Goal: Communication & Community: Answer question/provide support

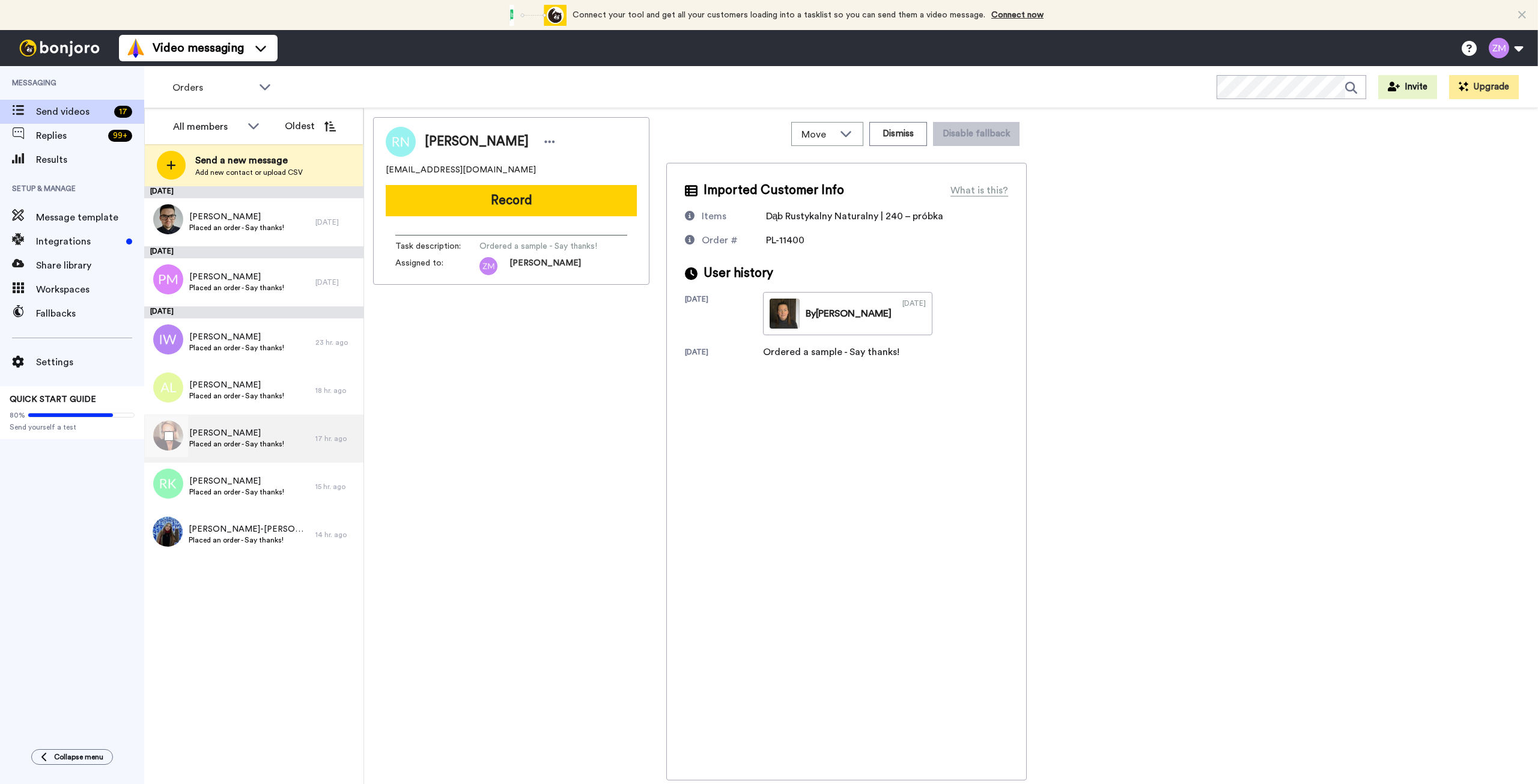
click at [219, 438] on span "Małgorzata Kostrzewa" at bounding box center [237, 433] width 95 height 12
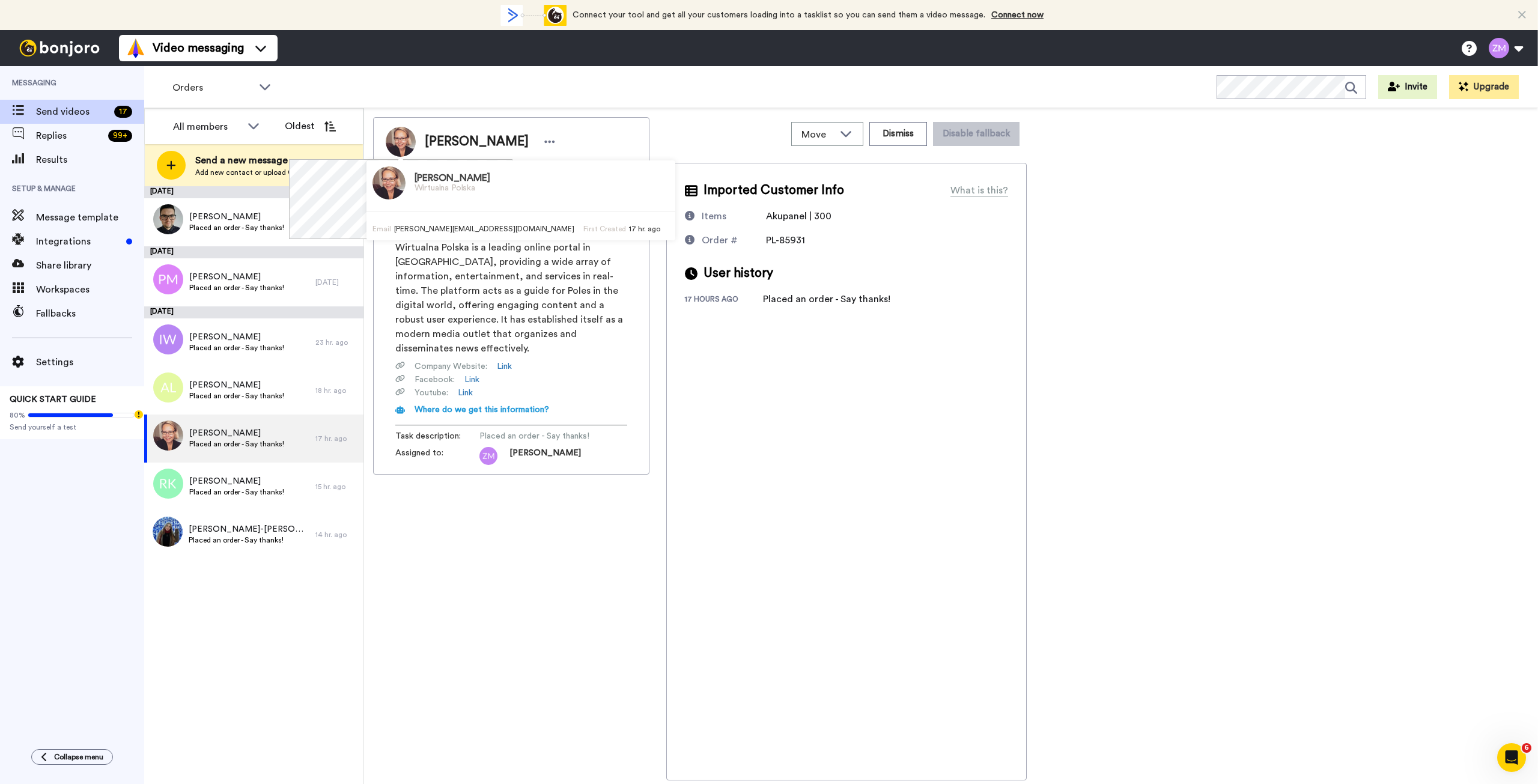
click at [398, 139] on img at bounding box center [401, 142] width 30 height 30
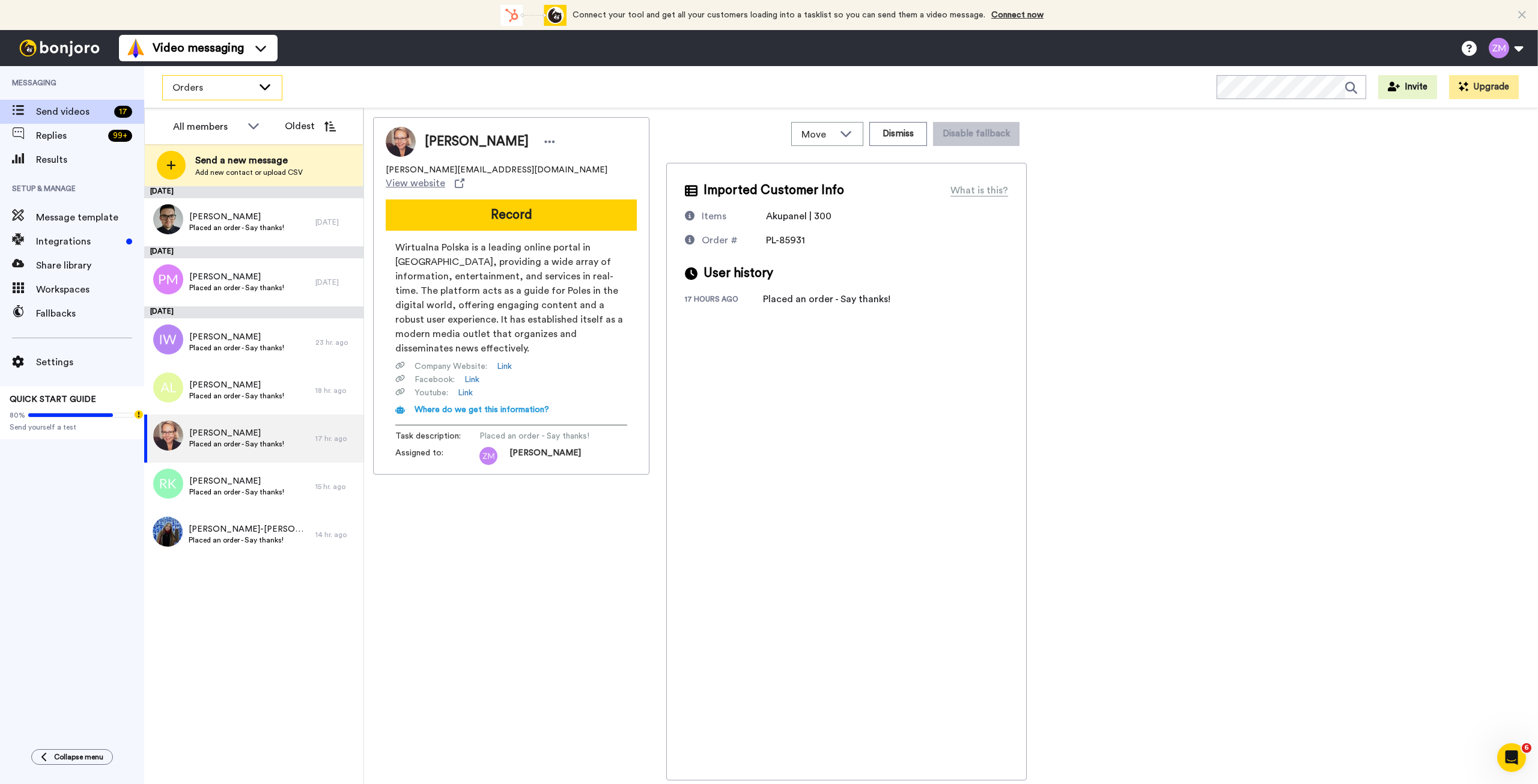
click at [262, 88] on icon at bounding box center [265, 86] width 14 height 12
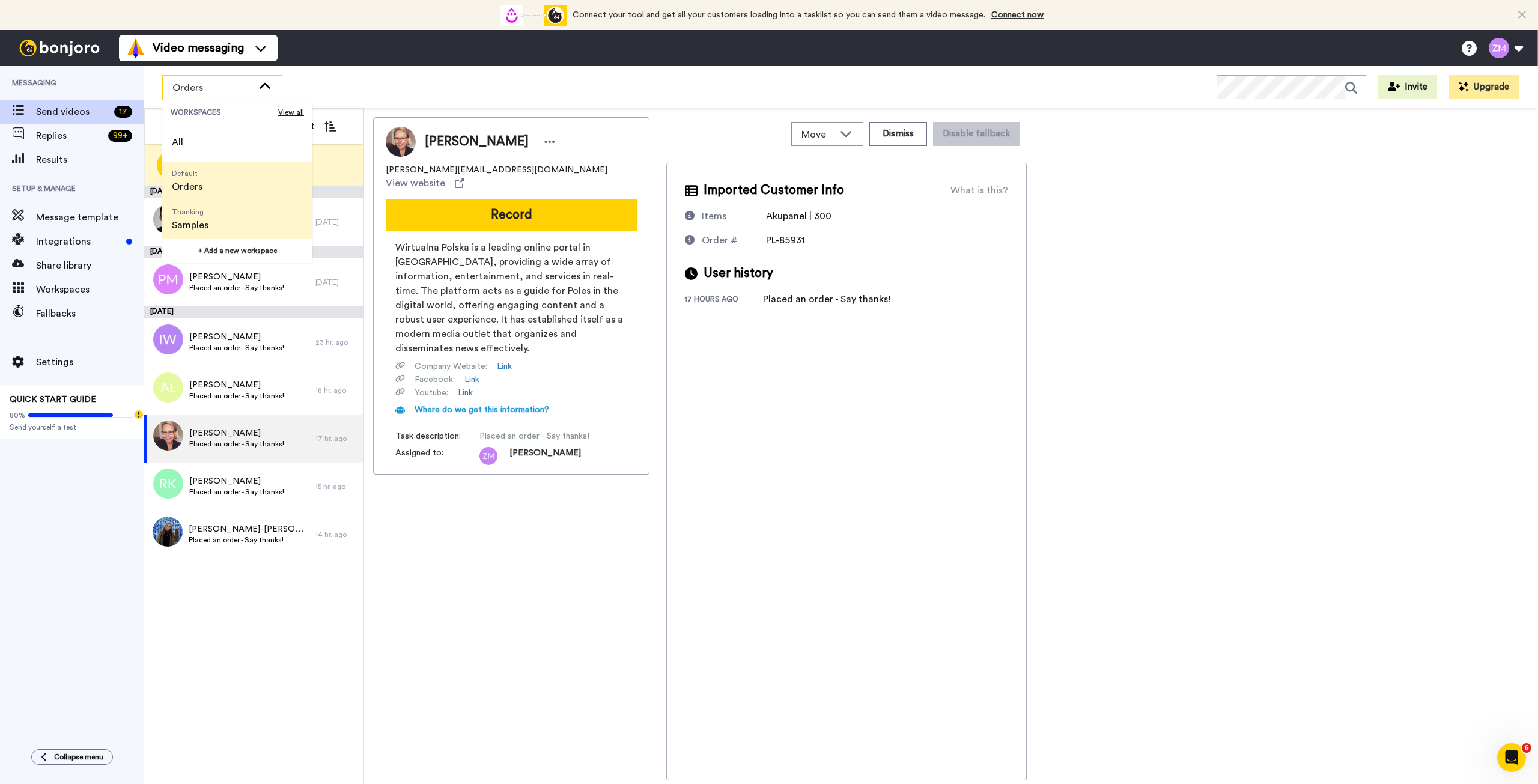
click at [228, 220] on li "Thanking Samples" at bounding box center [237, 219] width 151 height 39
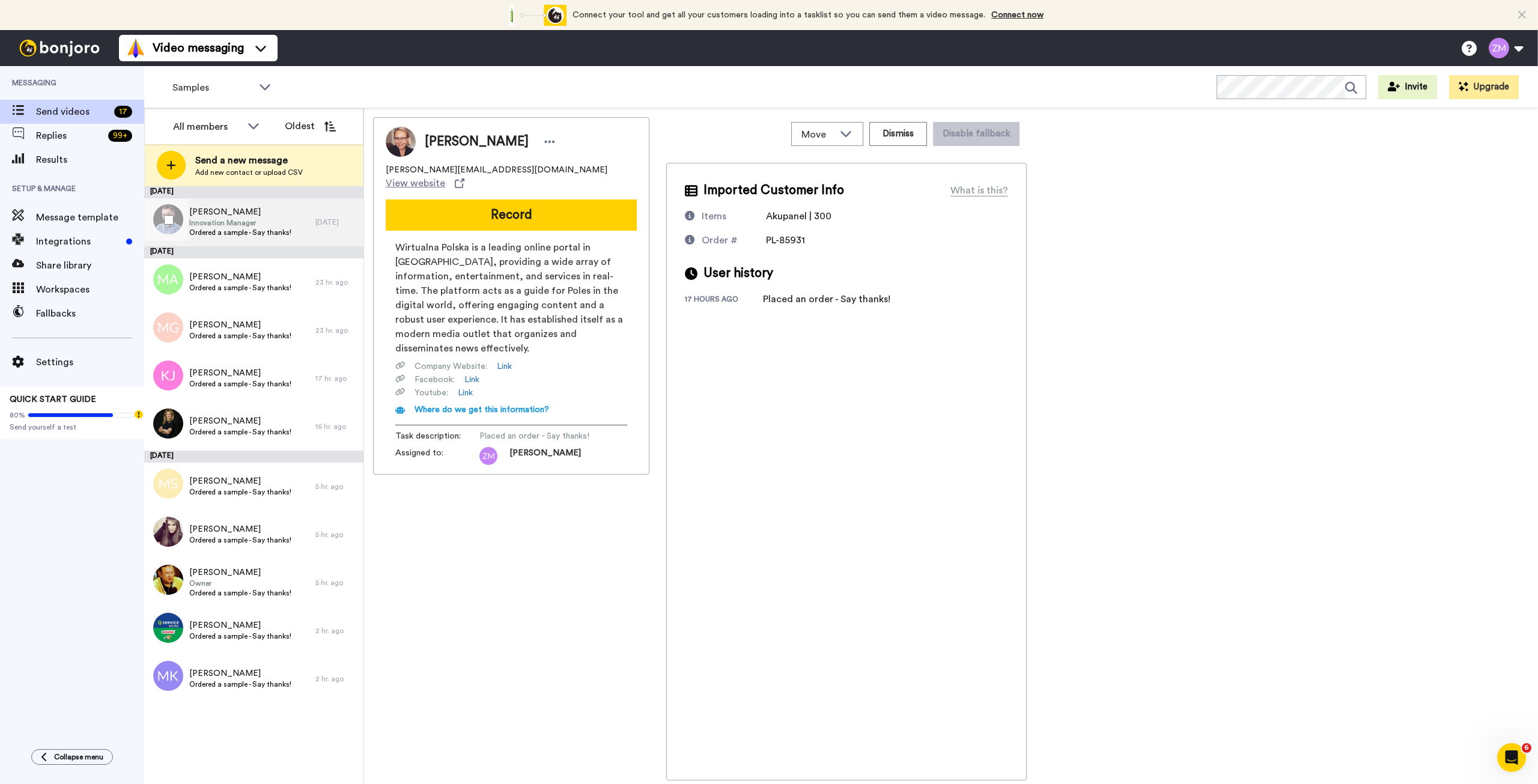
click at [272, 219] on span "Innovation Manager" at bounding box center [240, 222] width 102 height 9
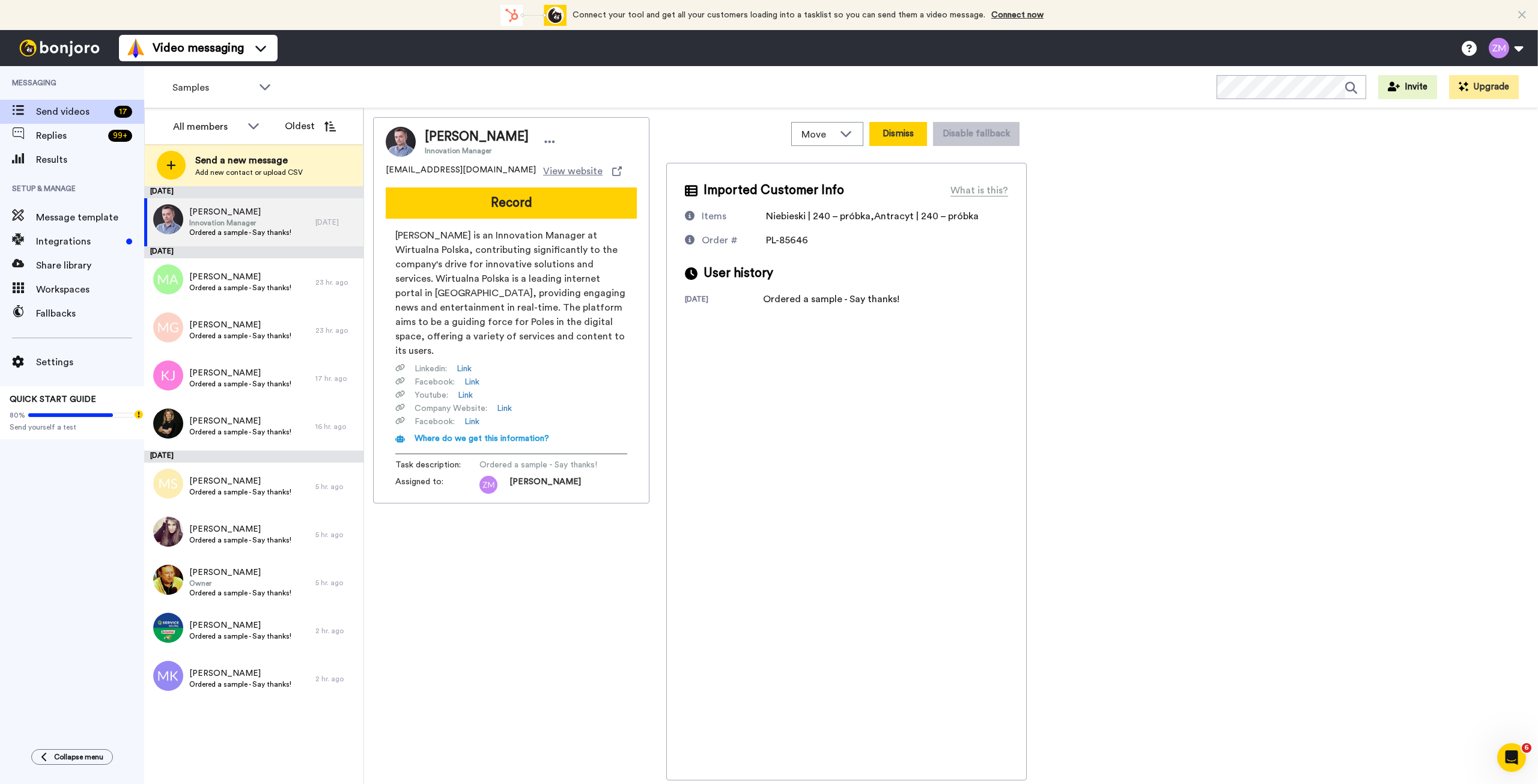
click at [901, 133] on button "Dismiss" at bounding box center [898, 134] width 57 height 24
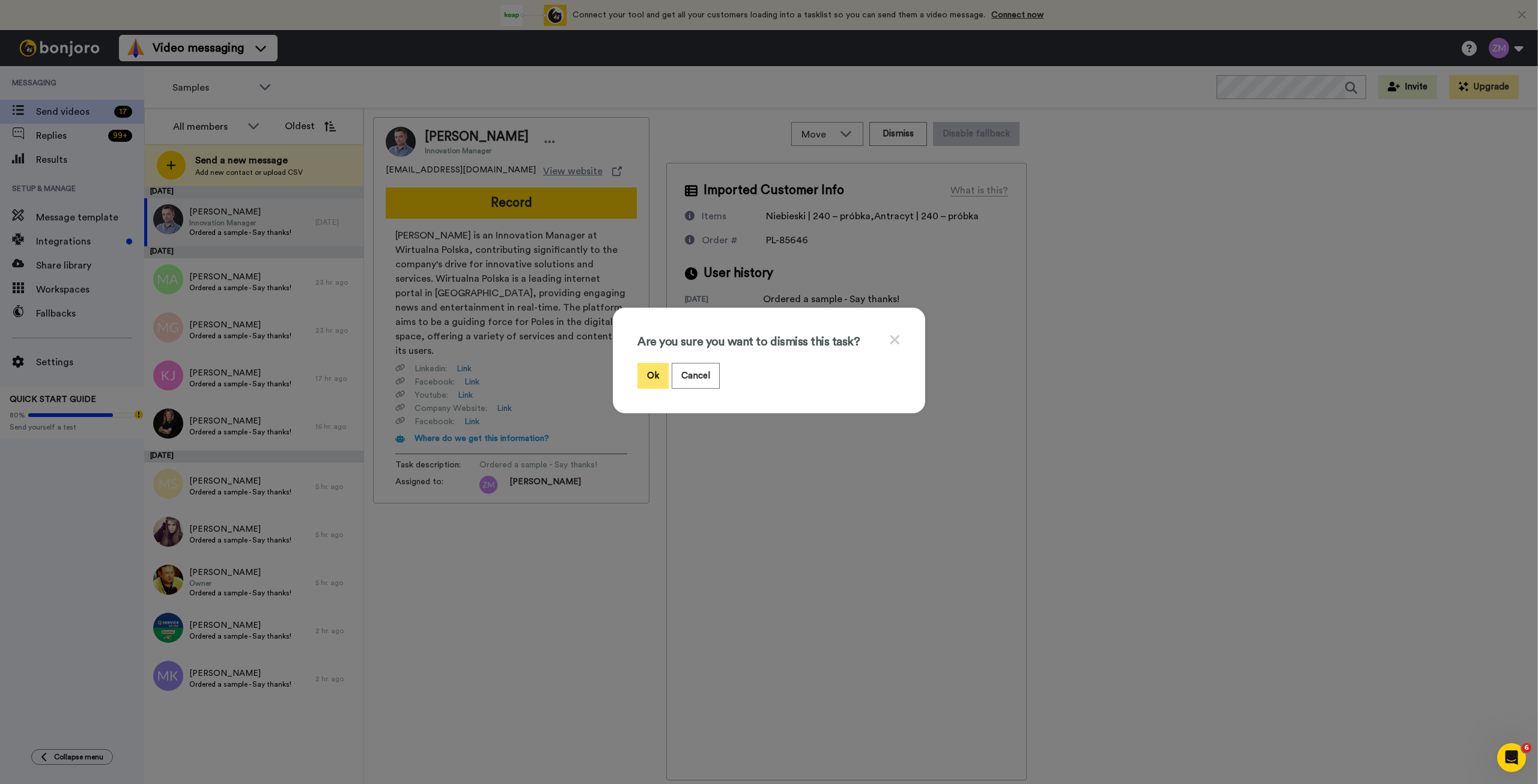
click at [649, 372] on button "Ok" at bounding box center [653, 376] width 32 height 26
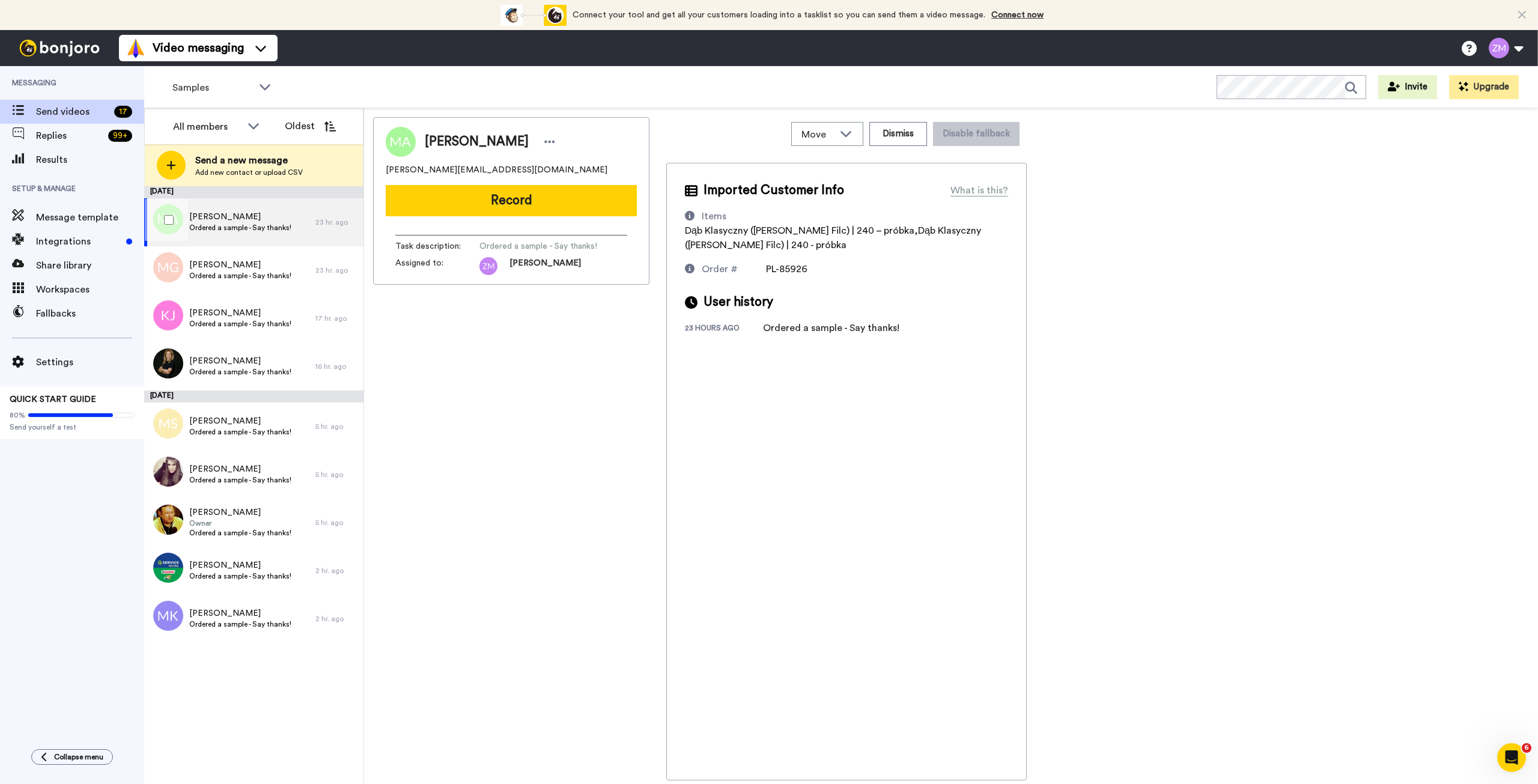
click at [257, 227] on span "Ordered a sample - Say thanks!" at bounding box center [240, 227] width 102 height 9
click at [559, 204] on button "Record" at bounding box center [511, 201] width 251 height 32
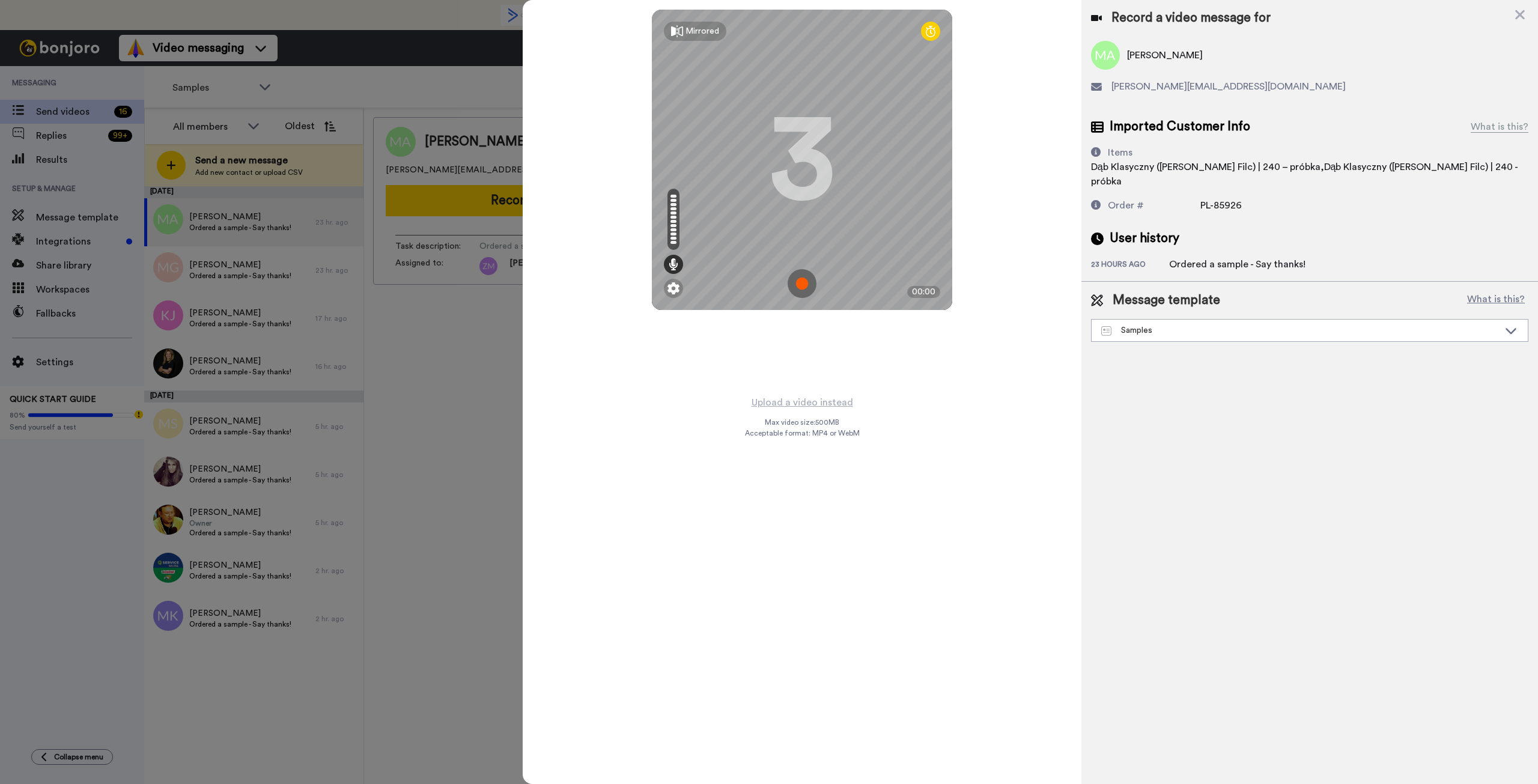
click at [800, 288] on img at bounding box center [802, 284] width 29 height 29
click at [800, 285] on img at bounding box center [802, 284] width 29 height 29
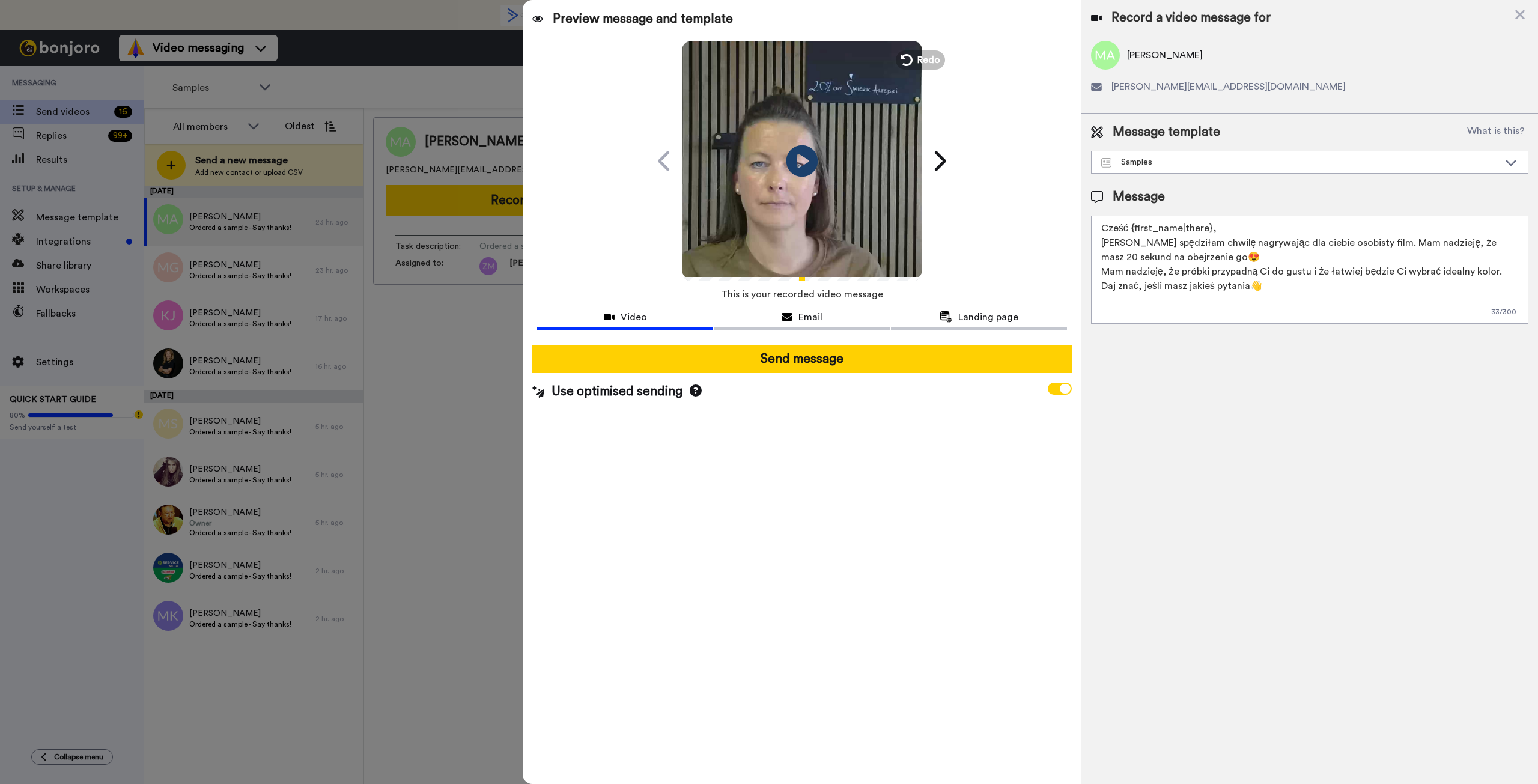
click at [803, 158] on icon "Play/Pause" at bounding box center [802, 161] width 32 height 57
click at [907, 58] on icon at bounding box center [905, 60] width 13 height 13
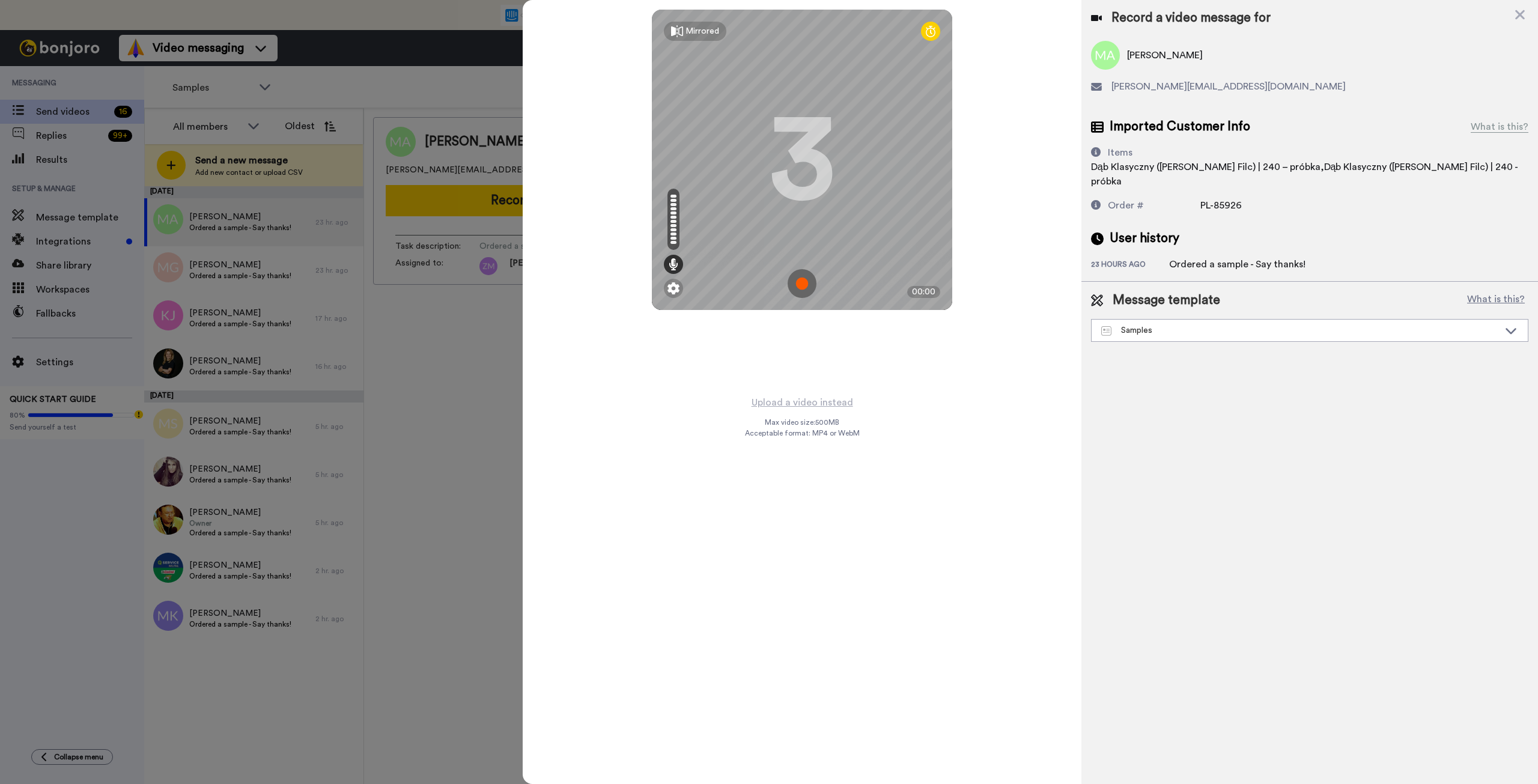
click at [800, 282] on img at bounding box center [802, 284] width 29 height 29
click at [801, 282] on img at bounding box center [802, 284] width 29 height 29
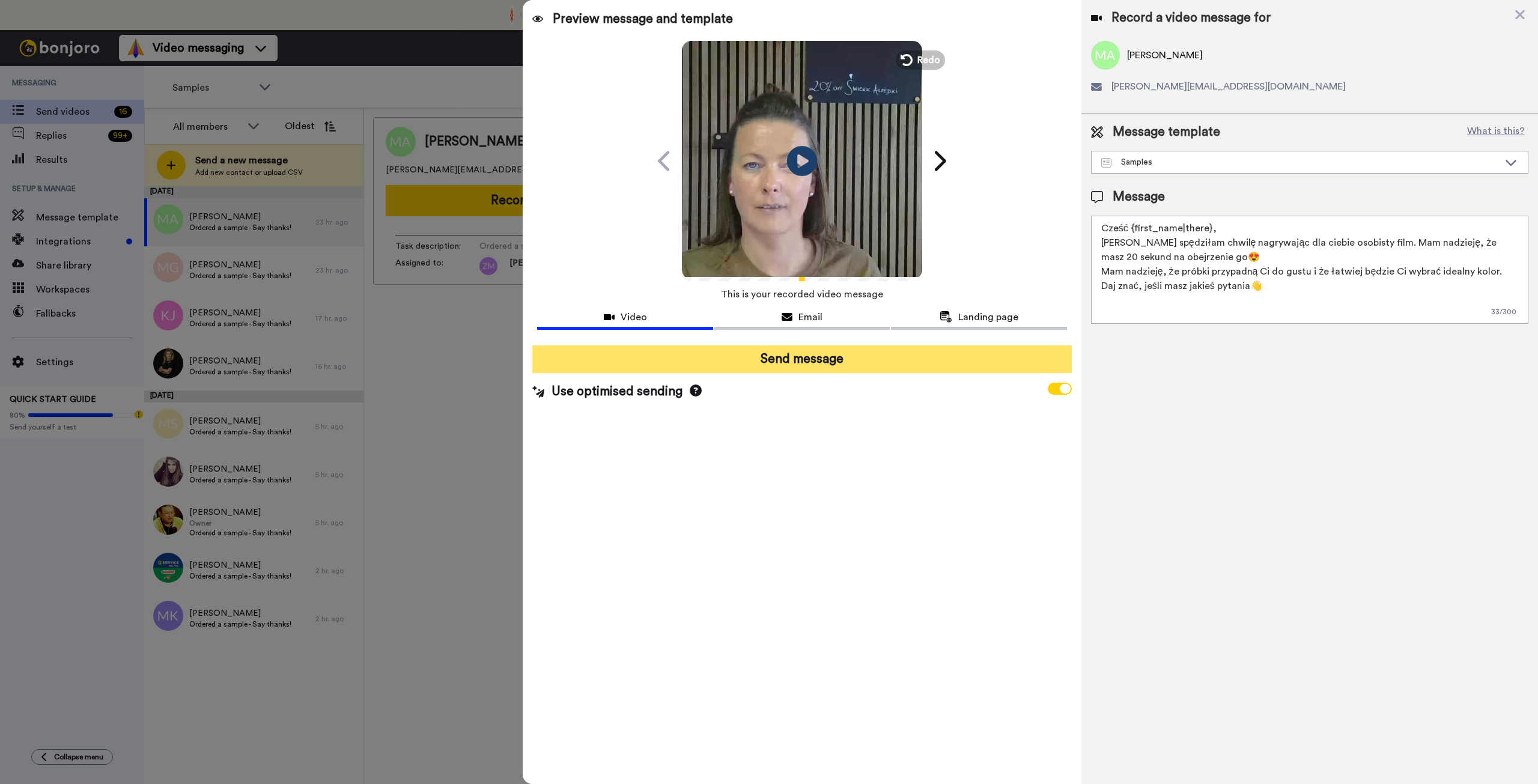
click at [849, 360] on button "Send message" at bounding box center [802, 359] width 539 height 28
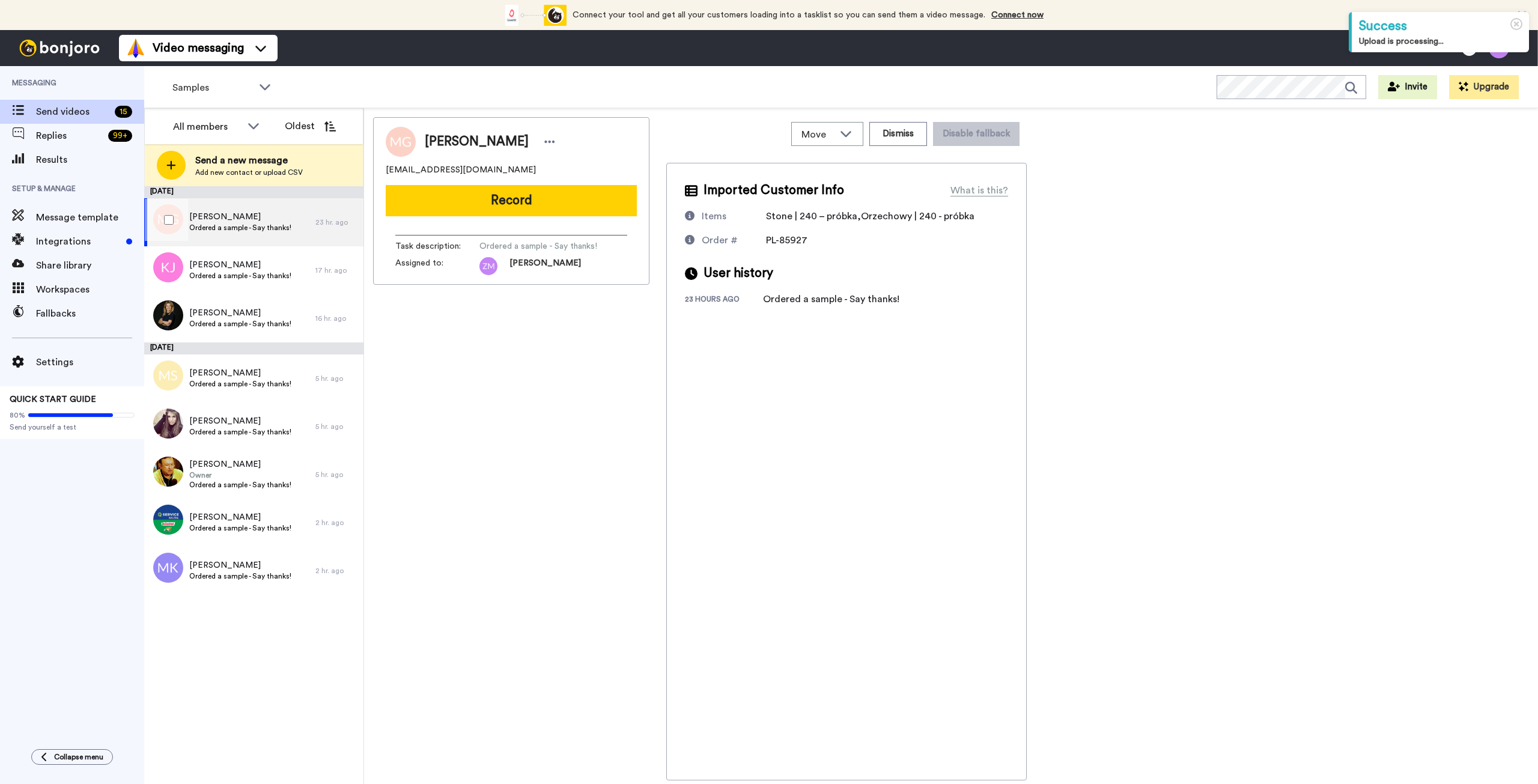
drag, startPoint x: 273, startPoint y: 226, endPoint x: 528, endPoint y: 234, distance: 255.1
click at [273, 226] on span "Ordered a sample - Say thanks!" at bounding box center [240, 227] width 102 height 9
click at [576, 210] on button "Record" at bounding box center [511, 201] width 251 height 32
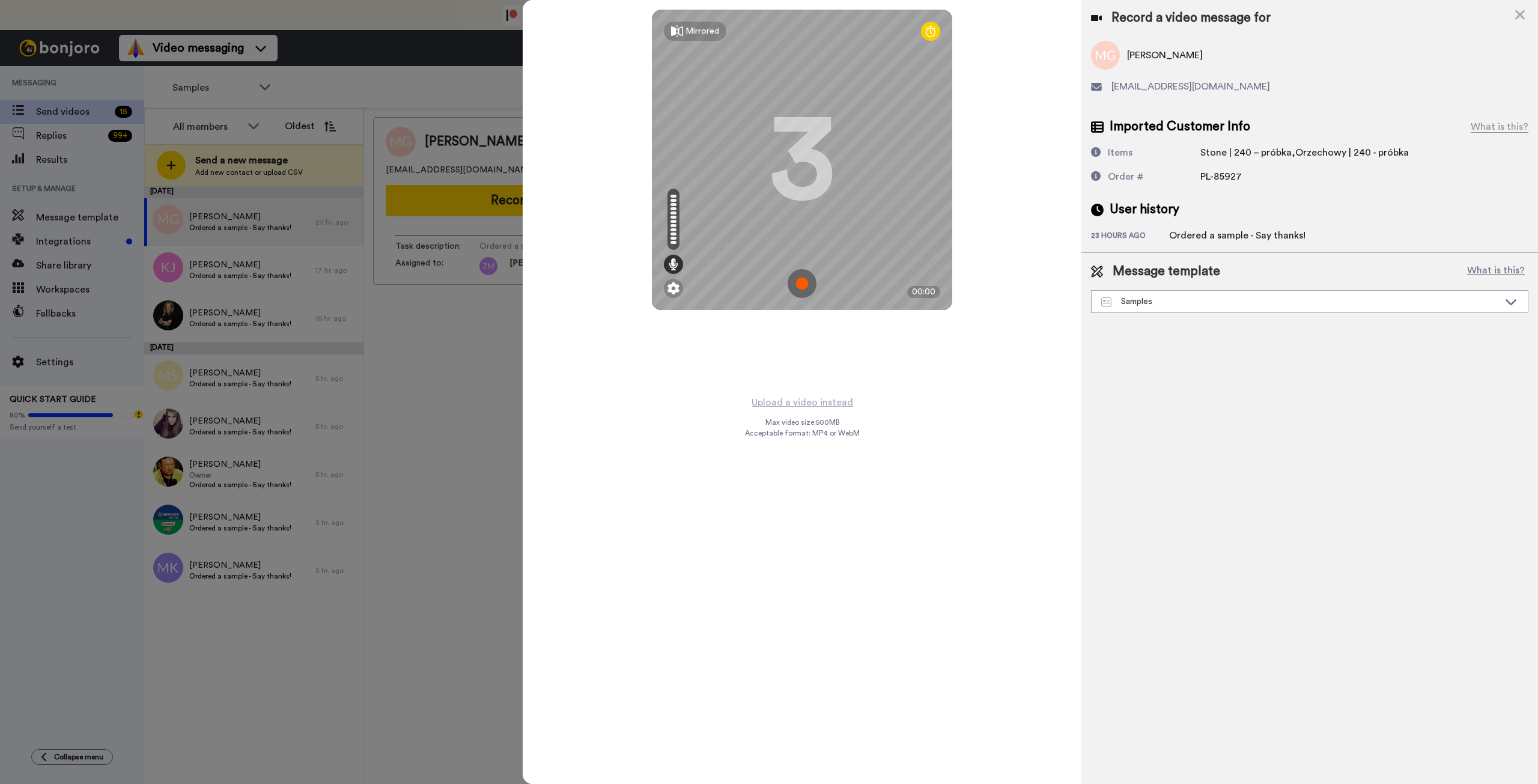
click at [799, 285] on img at bounding box center [802, 284] width 29 height 29
click at [798, 282] on img at bounding box center [802, 284] width 29 height 29
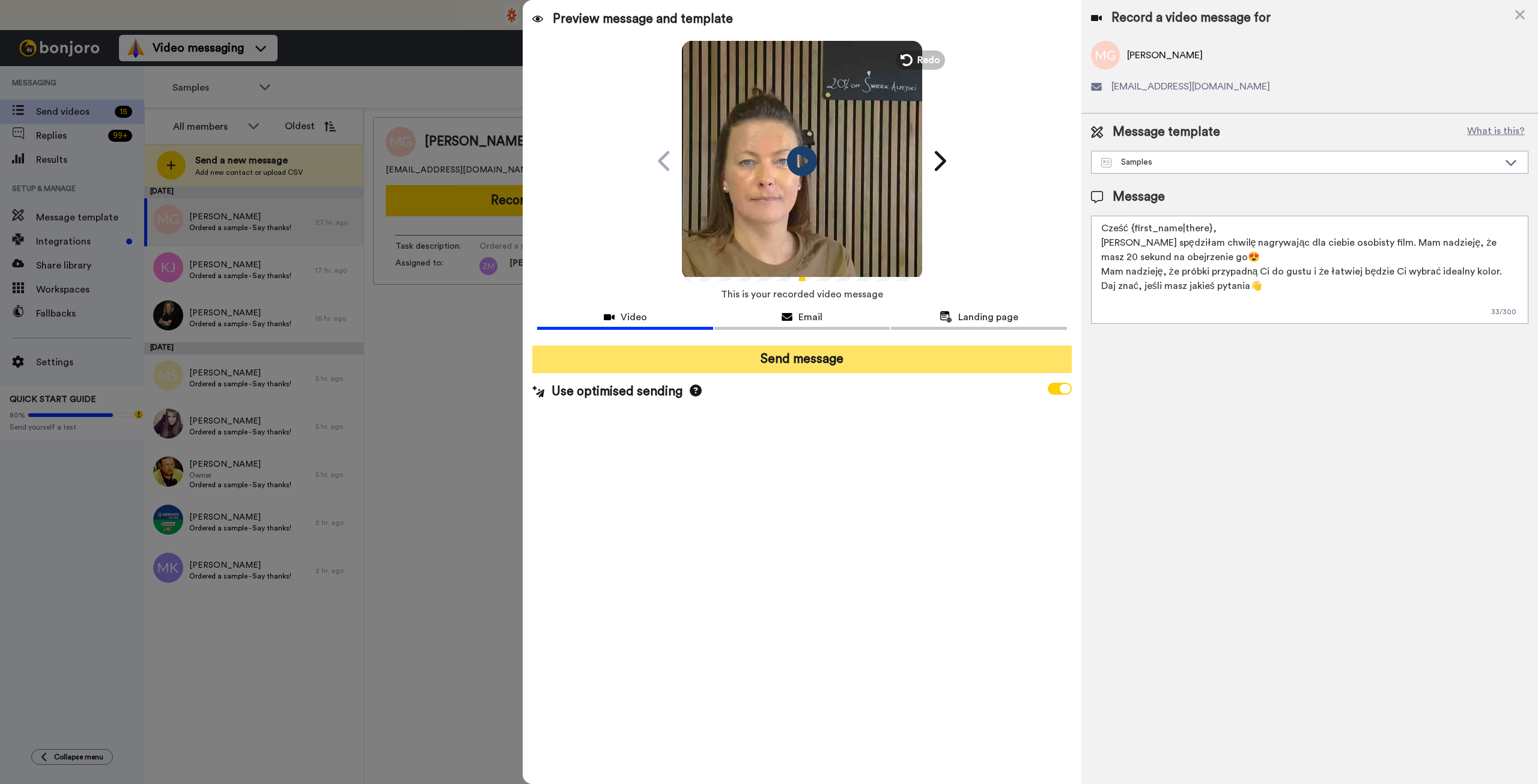
click at [833, 363] on button "Send message" at bounding box center [802, 359] width 539 height 28
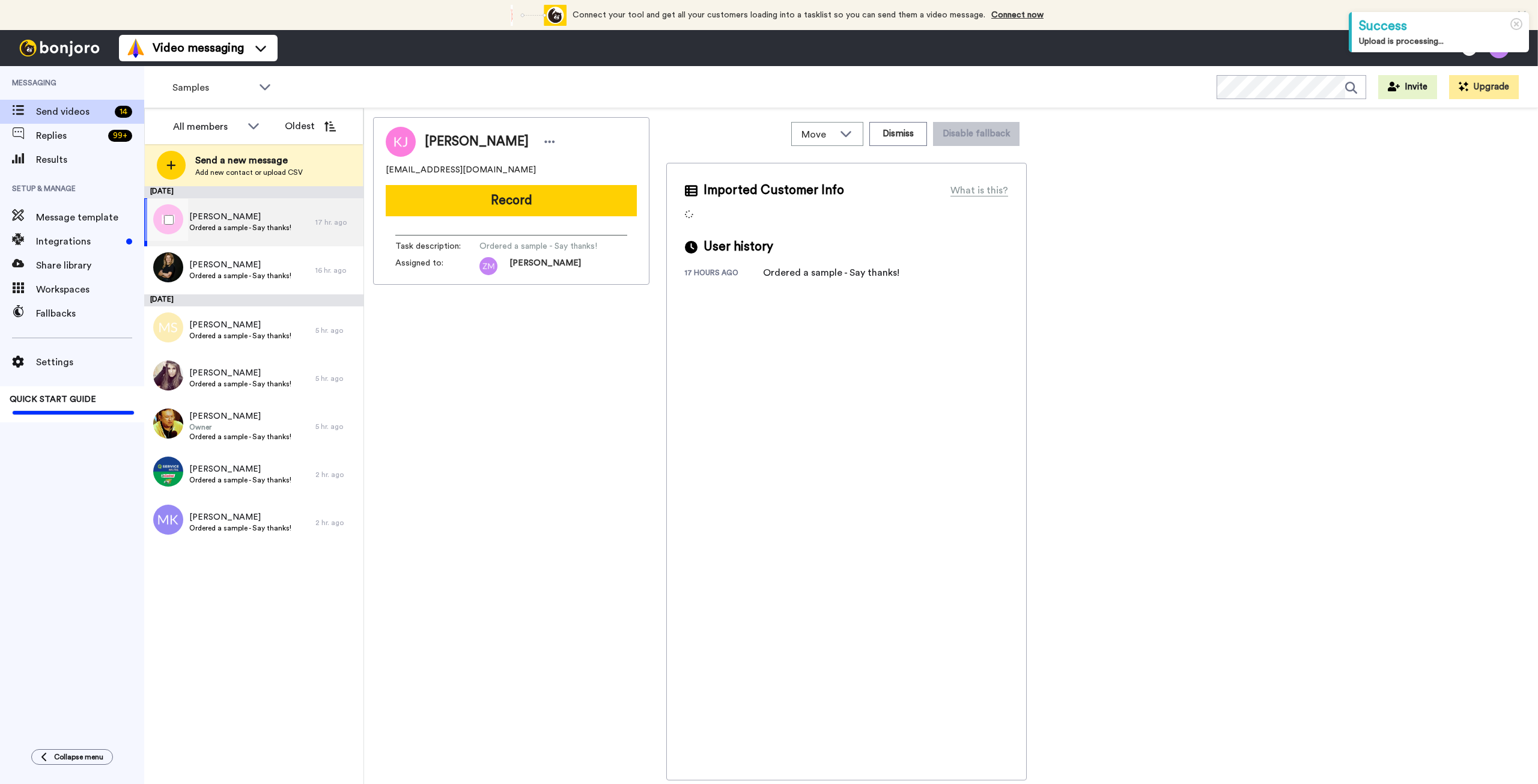
click at [236, 221] on span "Karolina Jarmuł" at bounding box center [240, 216] width 102 height 12
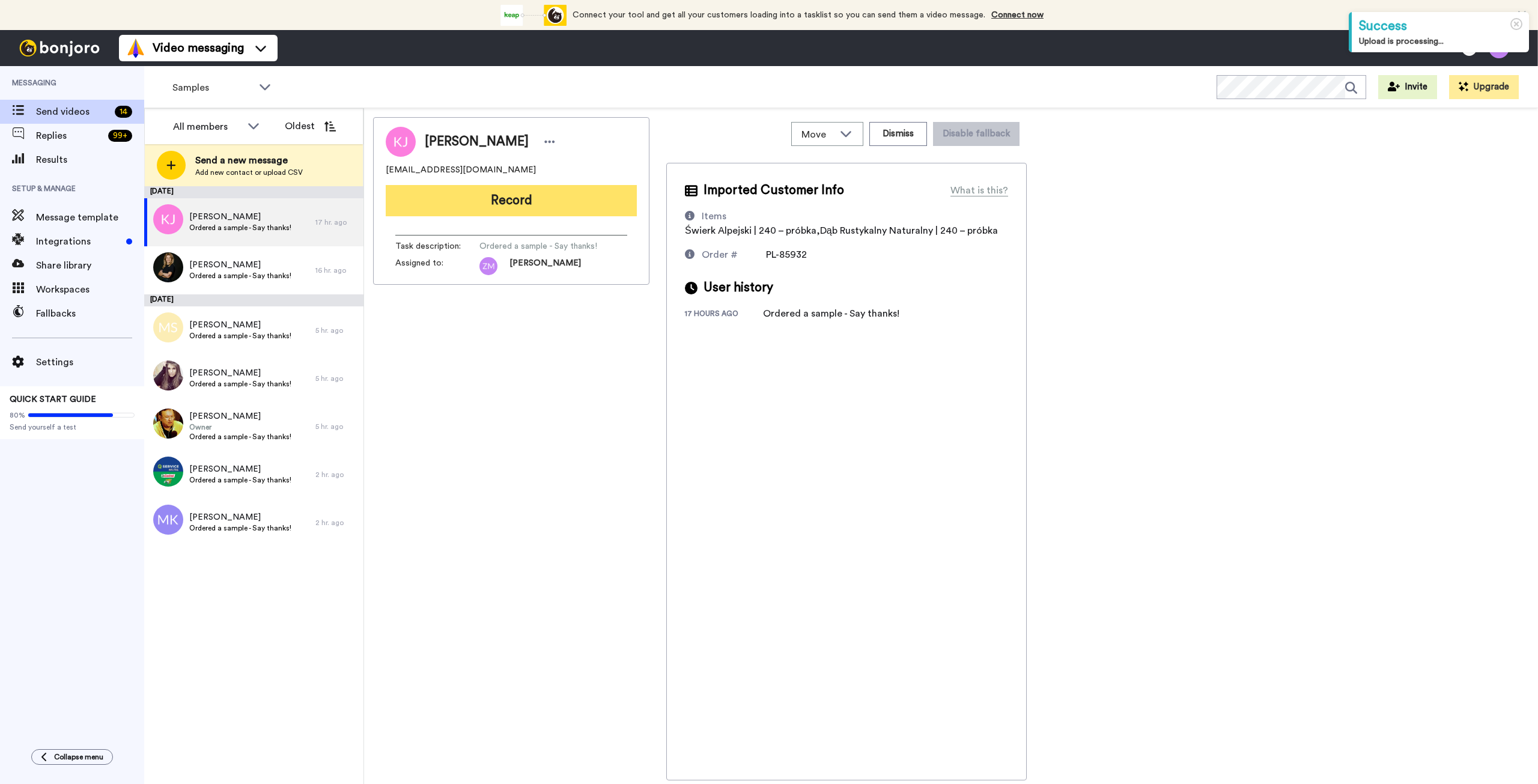
click at [530, 208] on button "Record" at bounding box center [511, 201] width 251 height 32
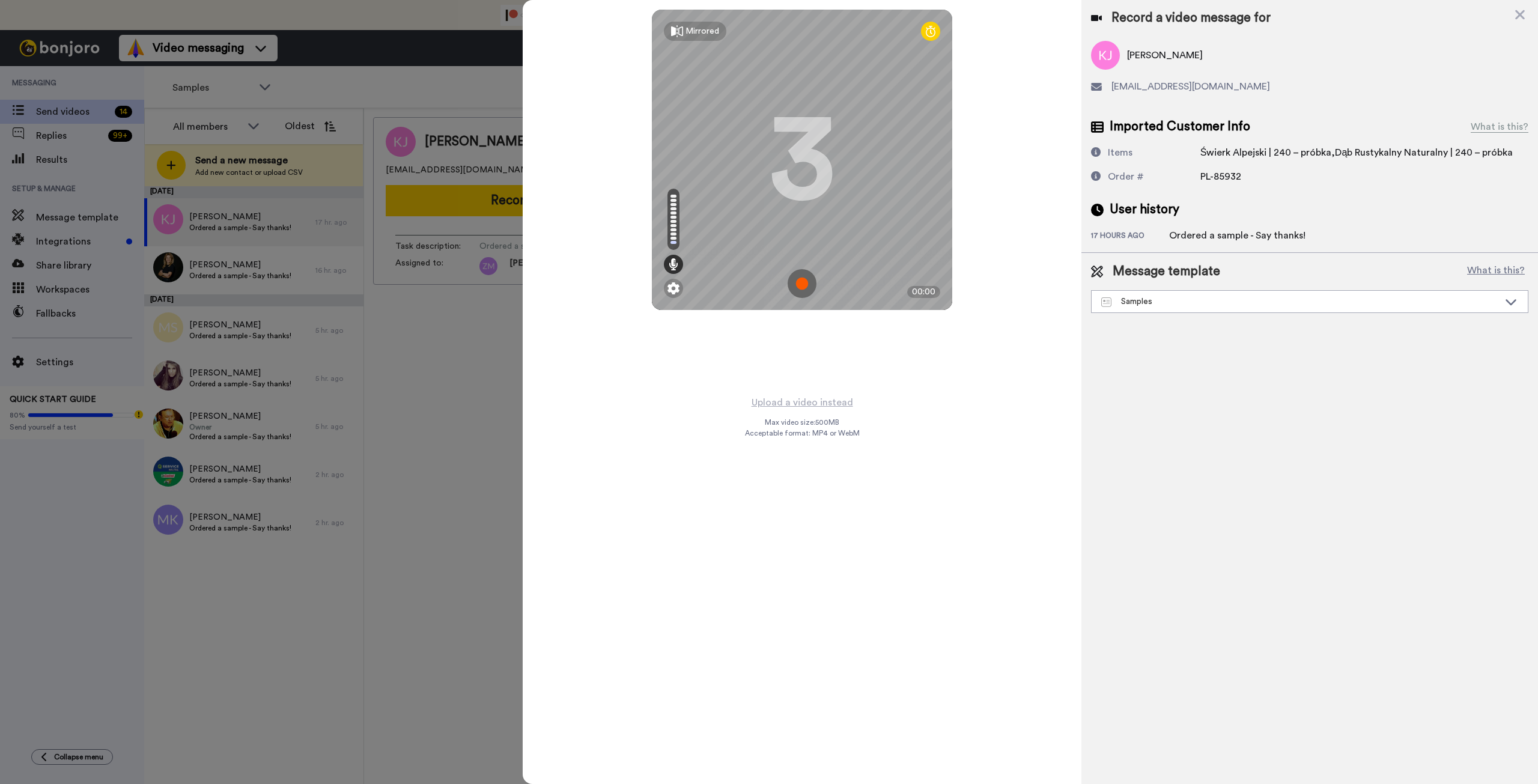
click at [802, 282] on img at bounding box center [802, 284] width 29 height 29
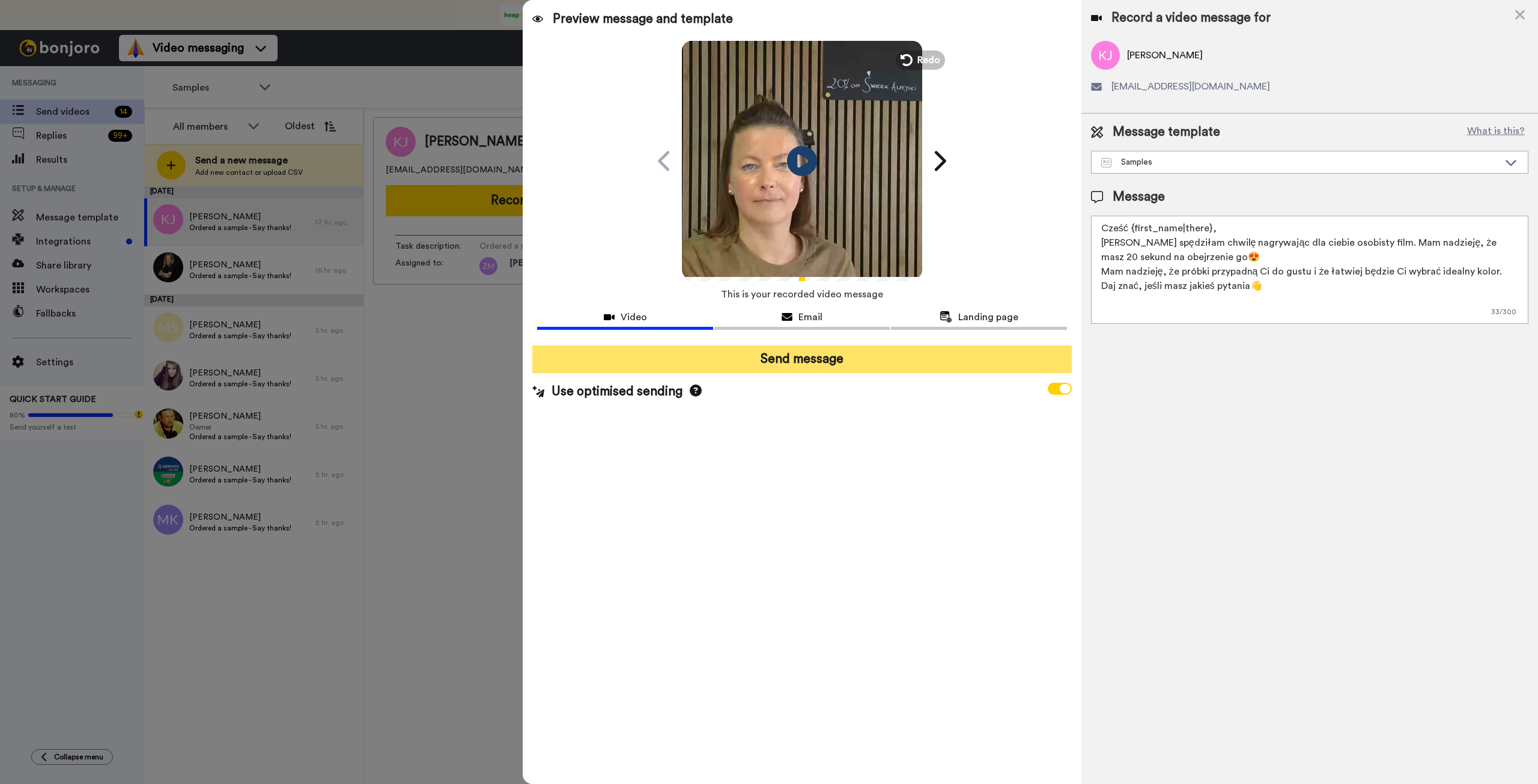
click at [816, 360] on button "Send message" at bounding box center [802, 359] width 539 height 28
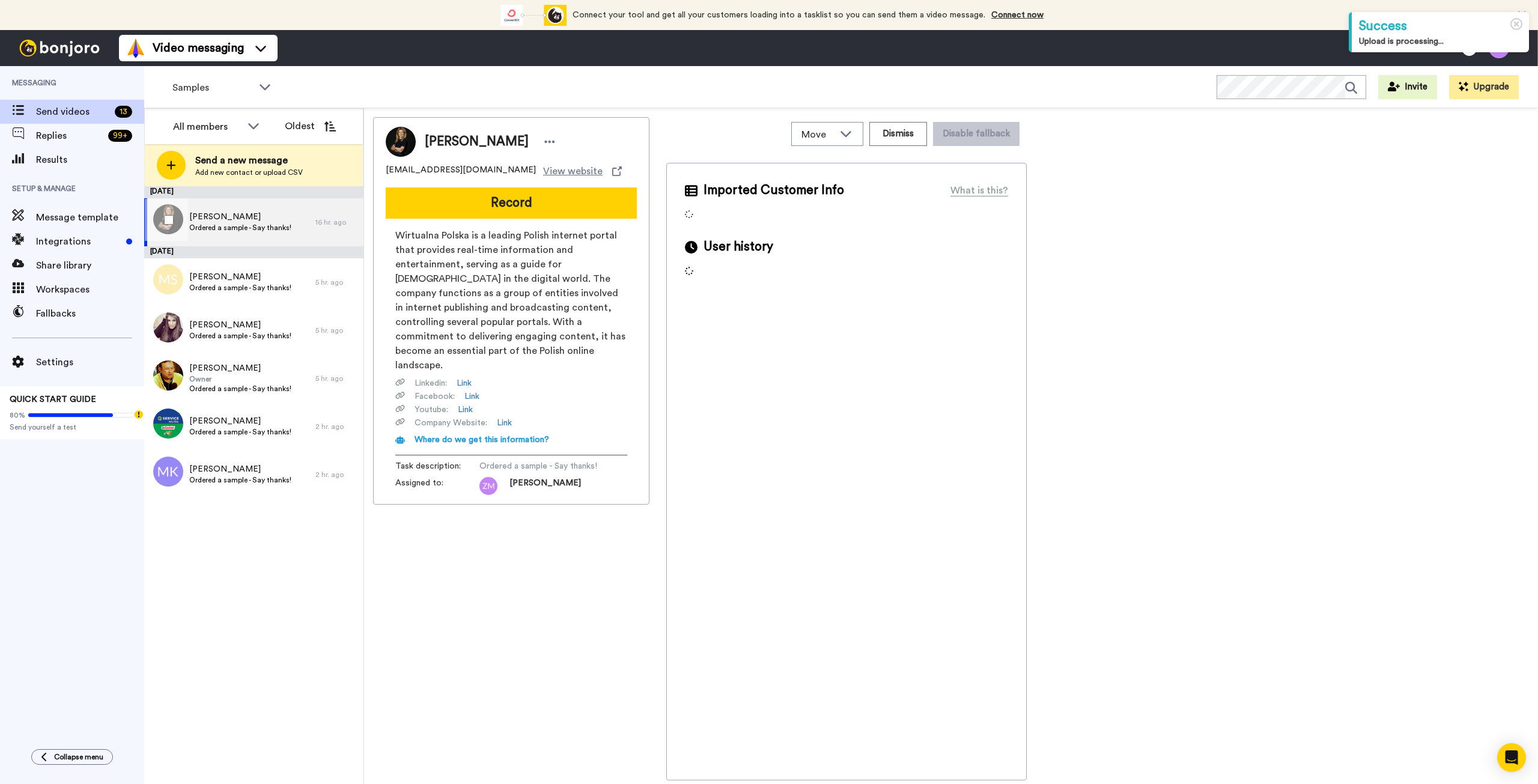
click at [230, 229] on span "Ordered a sample - Say thanks!" at bounding box center [240, 227] width 102 height 9
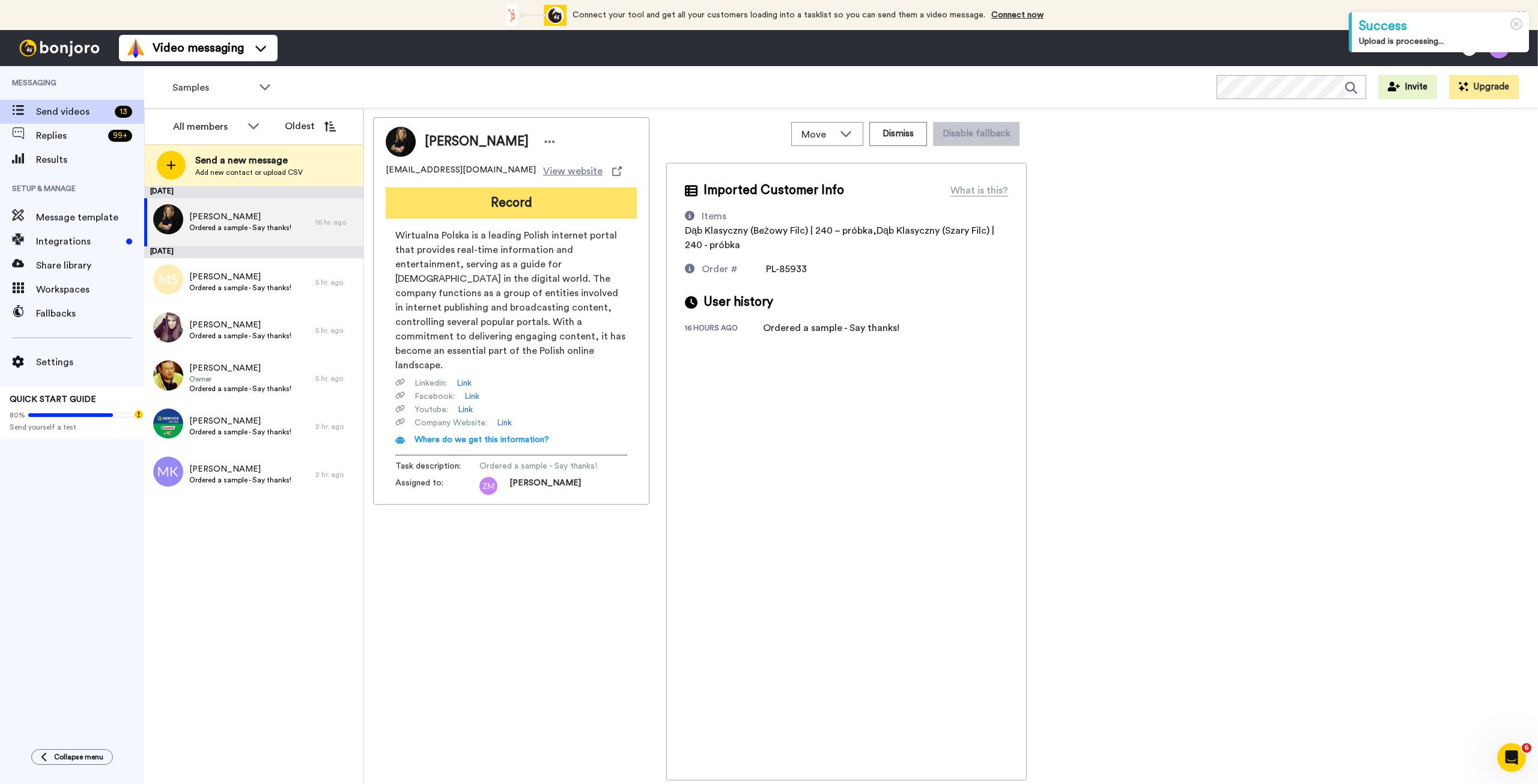
click at [516, 195] on button "Record" at bounding box center [511, 204] width 251 height 32
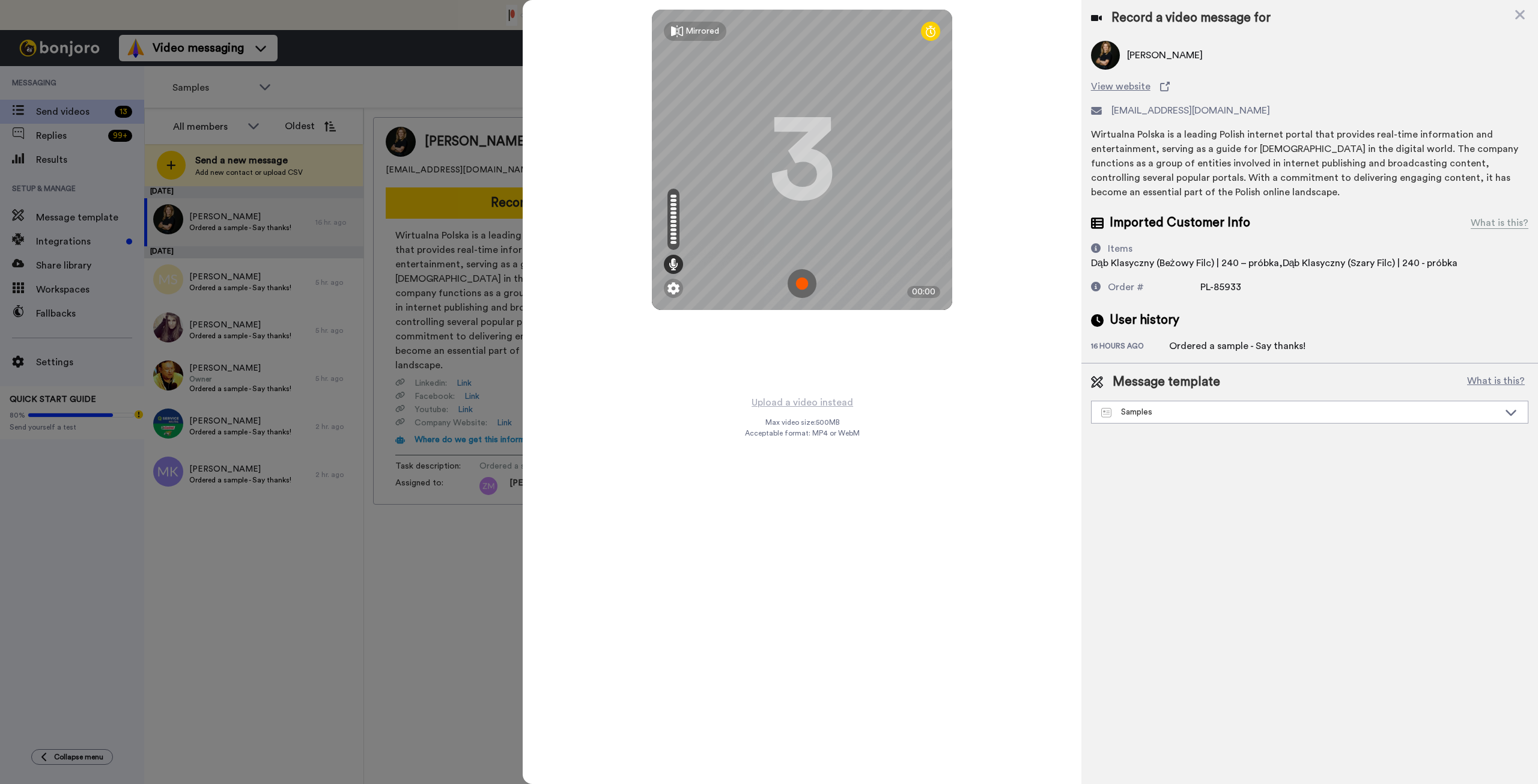
click at [800, 285] on img at bounding box center [802, 284] width 29 height 29
click at [800, 284] on img at bounding box center [802, 284] width 29 height 29
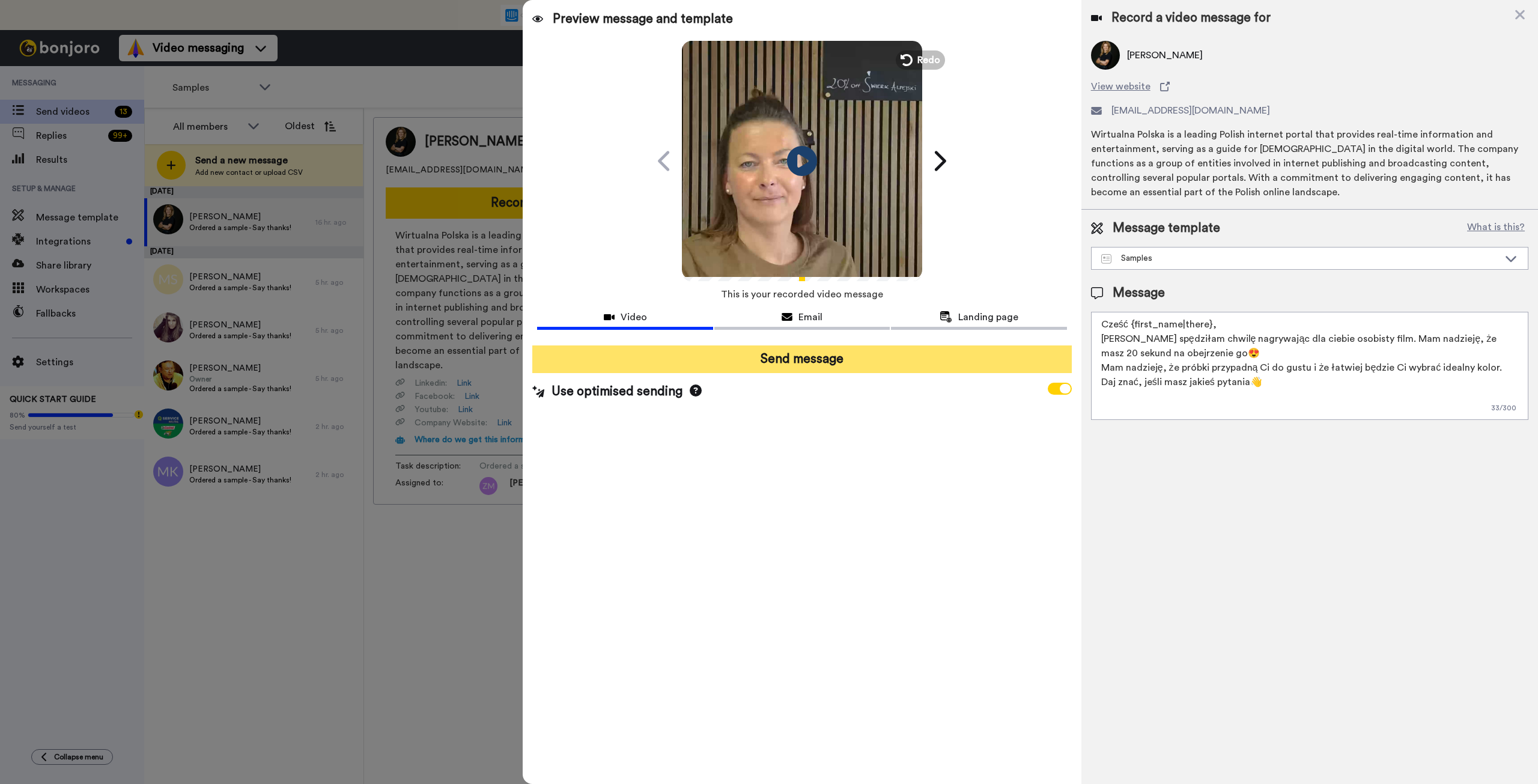
click at [849, 363] on button "Send message" at bounding box center [802, 359] width 539 height 28
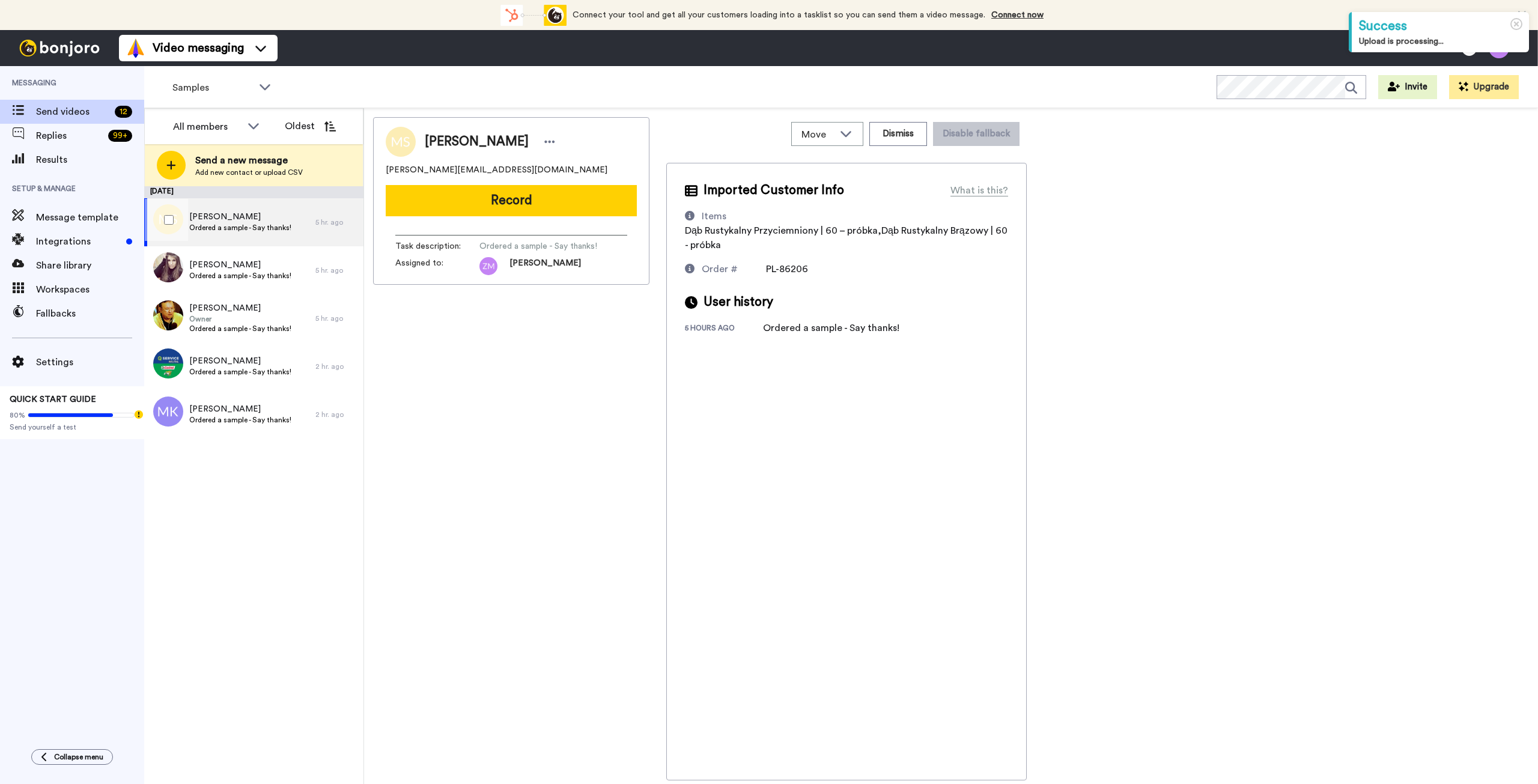
click at [254, 225] on span "Ordered a sample - Say thanks!" at bounding box center [240, 227] width 102 height 9
click at [578, 204] on button "Record" at bounding box center [511, 201] width 251 height 32
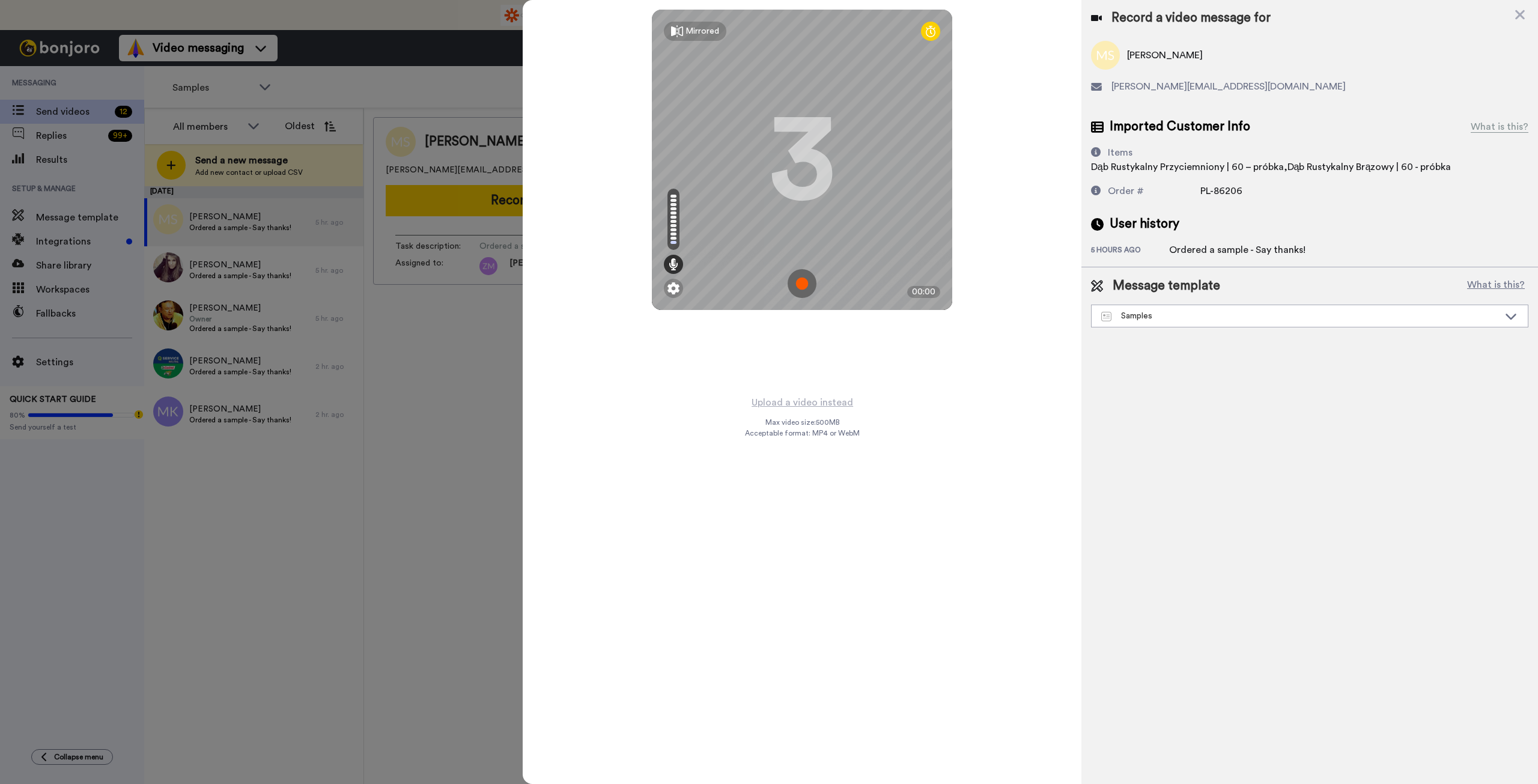
click at [801, 287] on img at bounding box center [802, 284] width 29 height 29
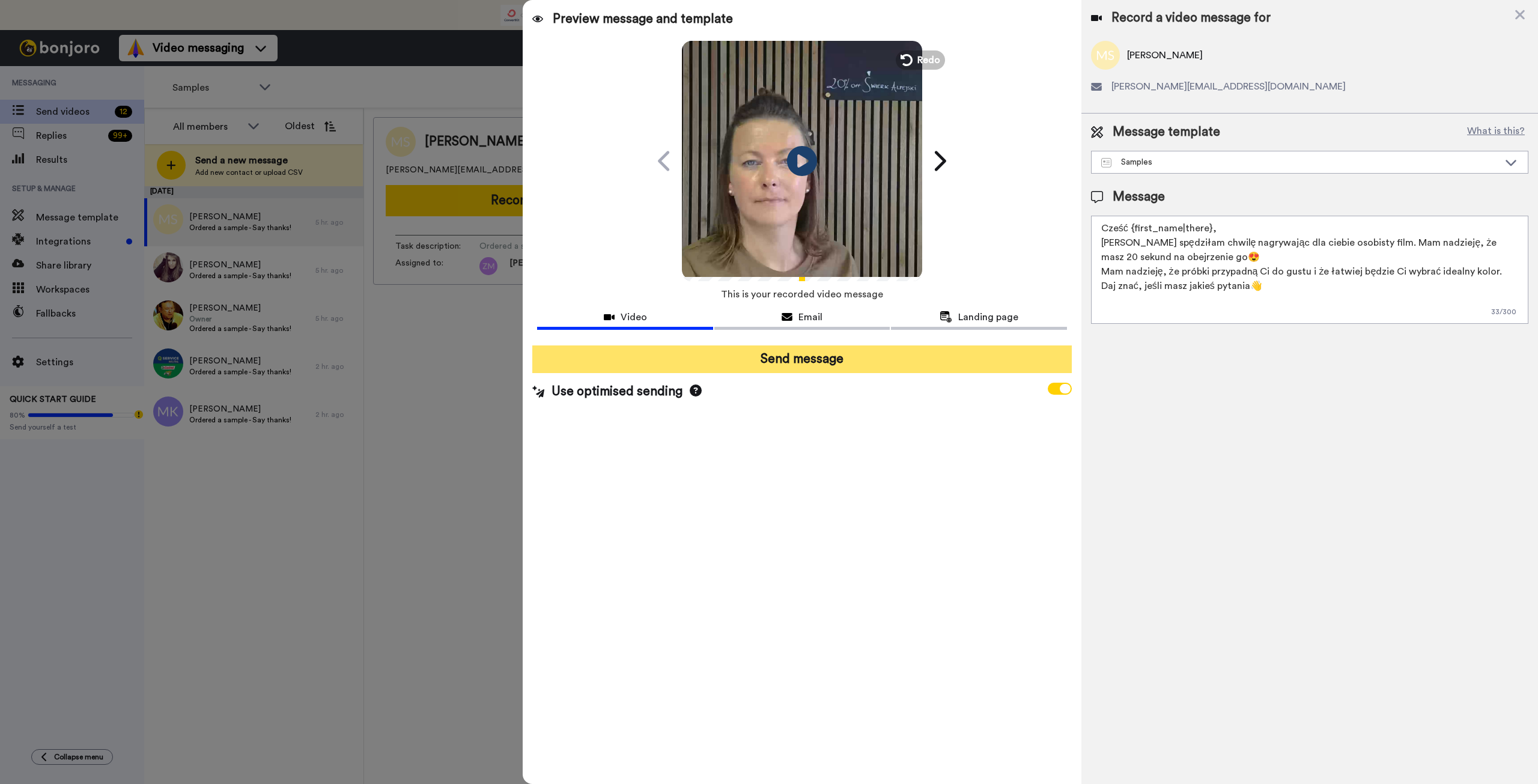
click at [841, 359] on button "Send message" at bounding box center [802, 359] width 539 height 28
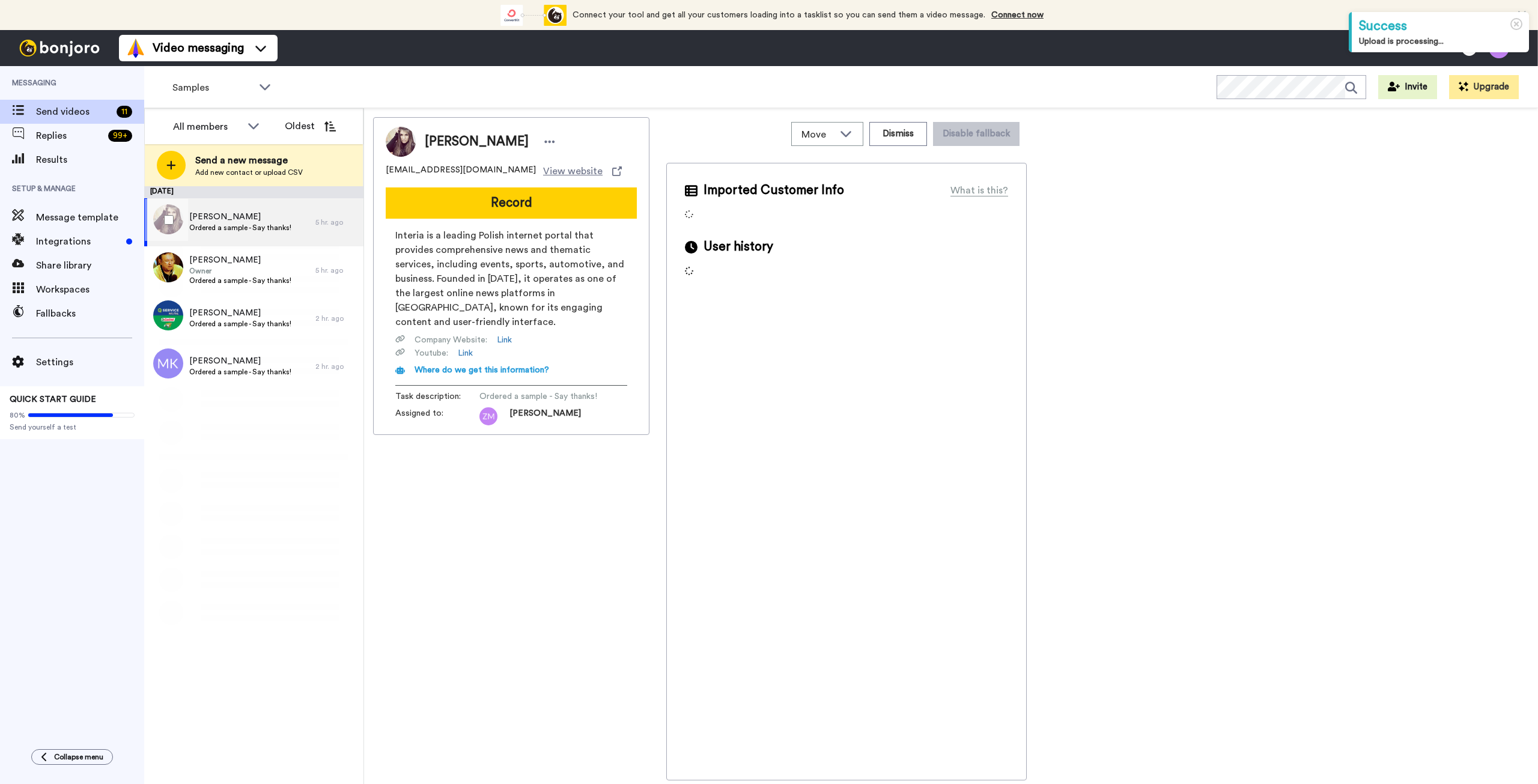
click at [243, 226] on span "Ordered a sample - Say thanks!" at bounding box center [240, 227] width 102 height 9
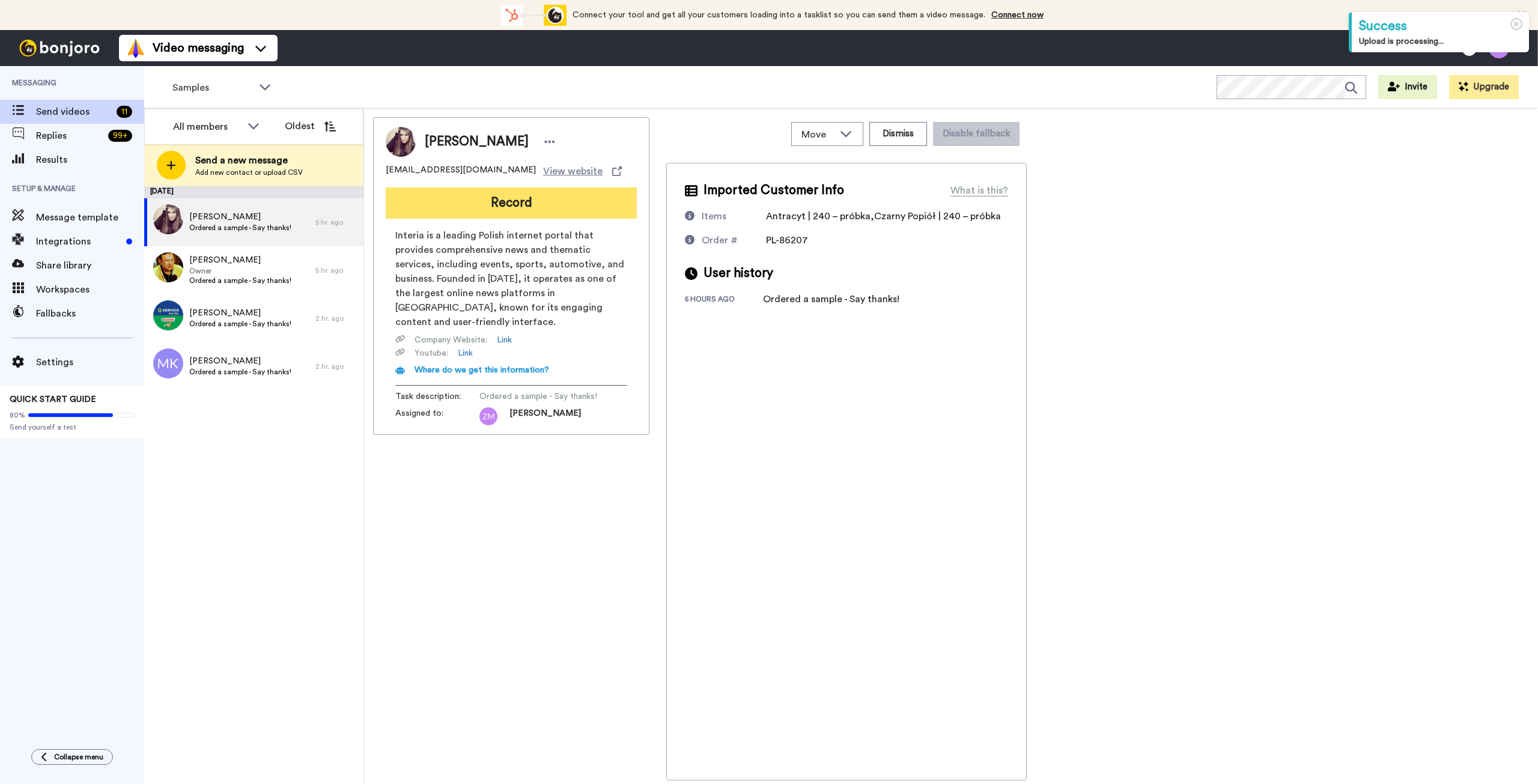
click at [517, 203] on button "Record" at bounding box center [511, 204] width 251 height 32
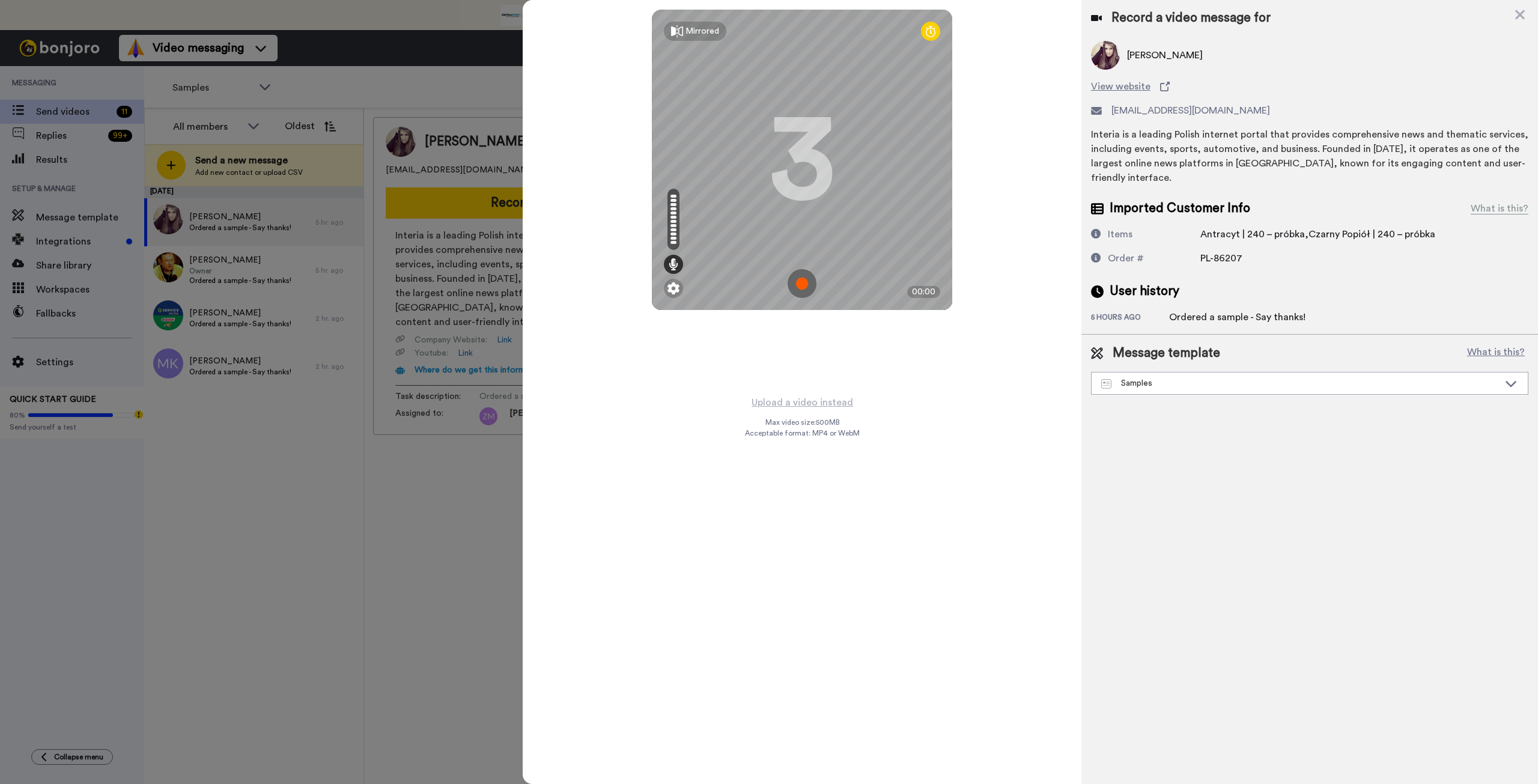
click at [803, 284] on img at bounding box center [802, 284] width 29 height 29
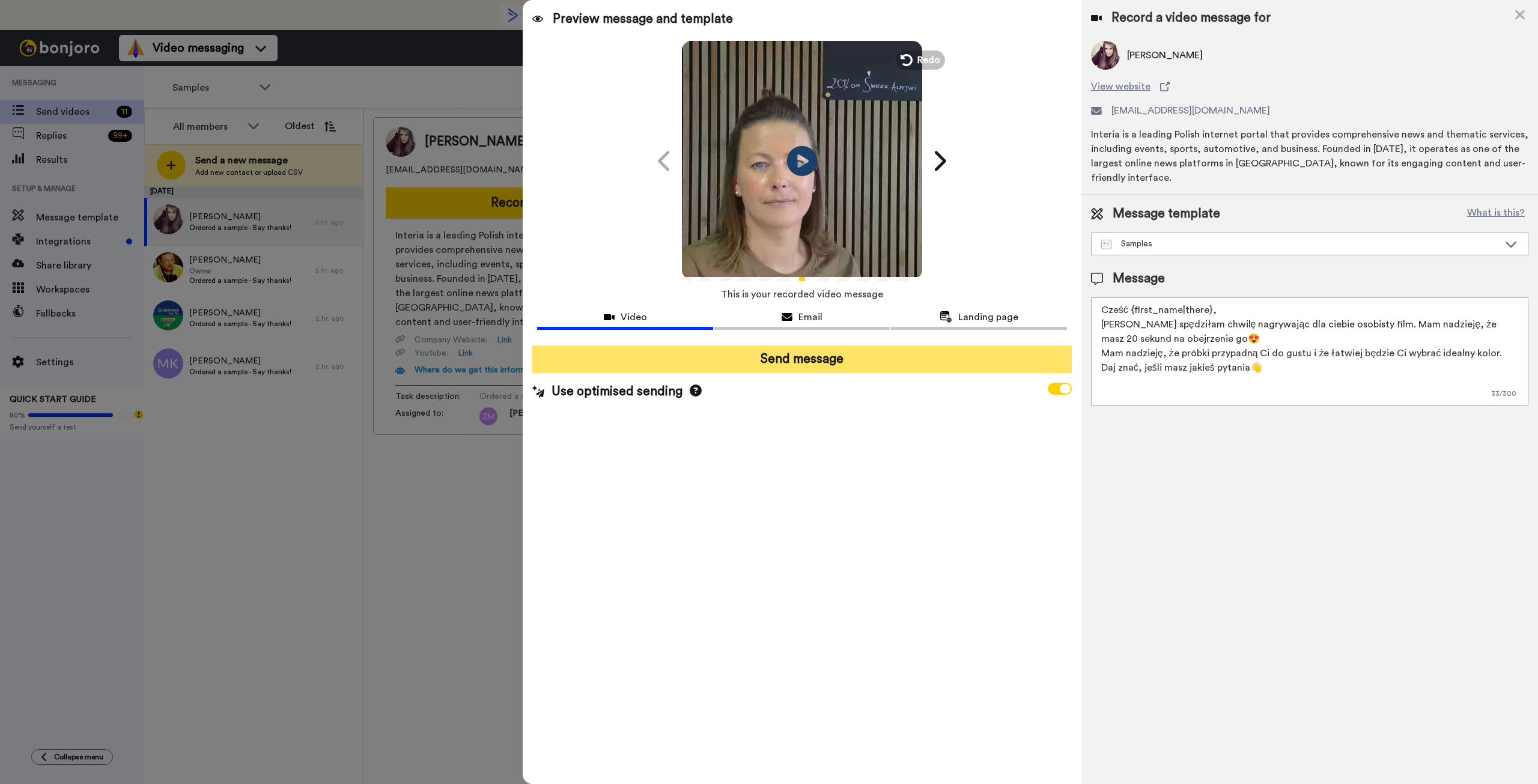
click at [814, 362] on button "Send message" at bounding box center [802, 359] width 539 height 28
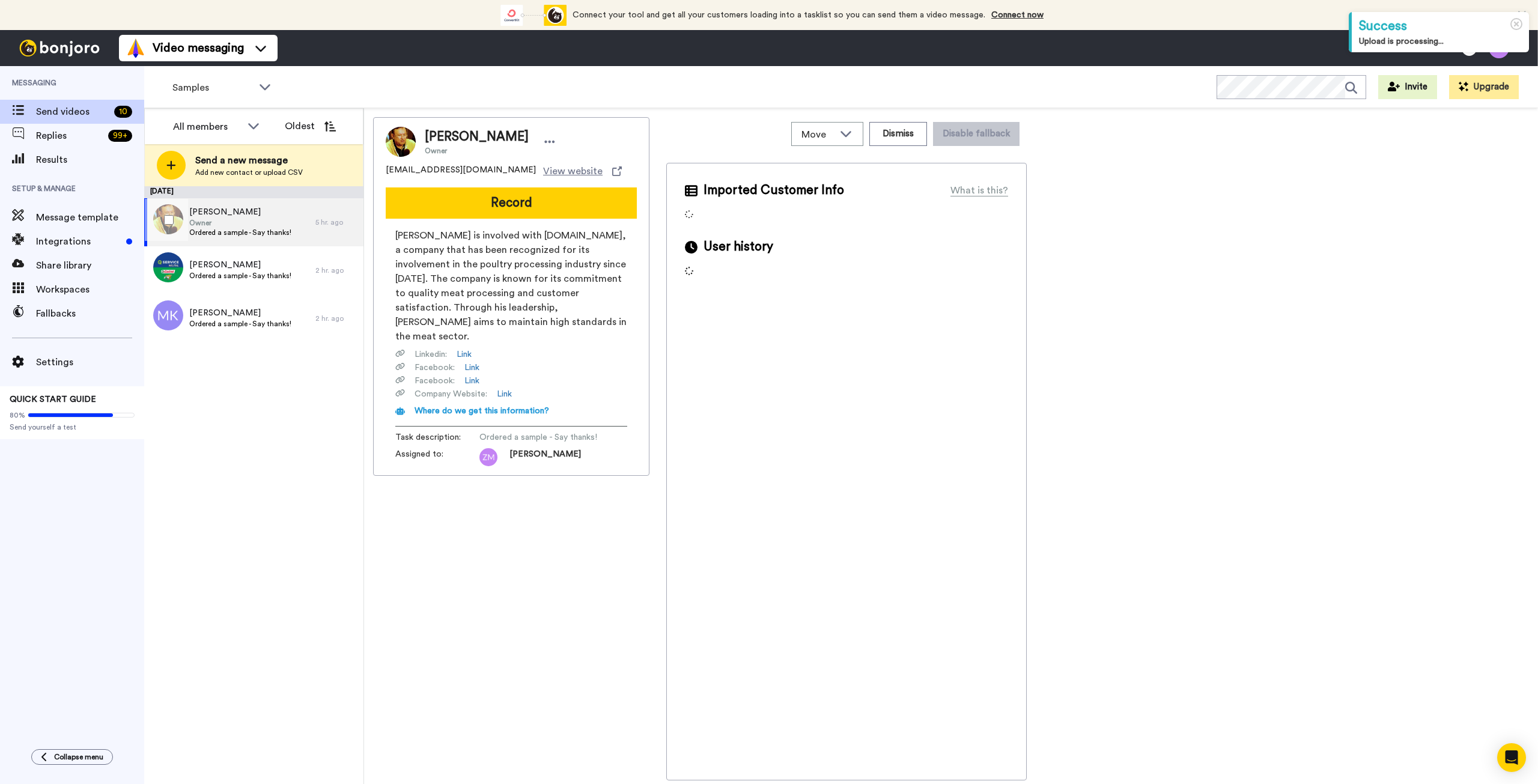
click at [257, 224] on span "Owner" at bounding box center [240, 222] width 102 height 9
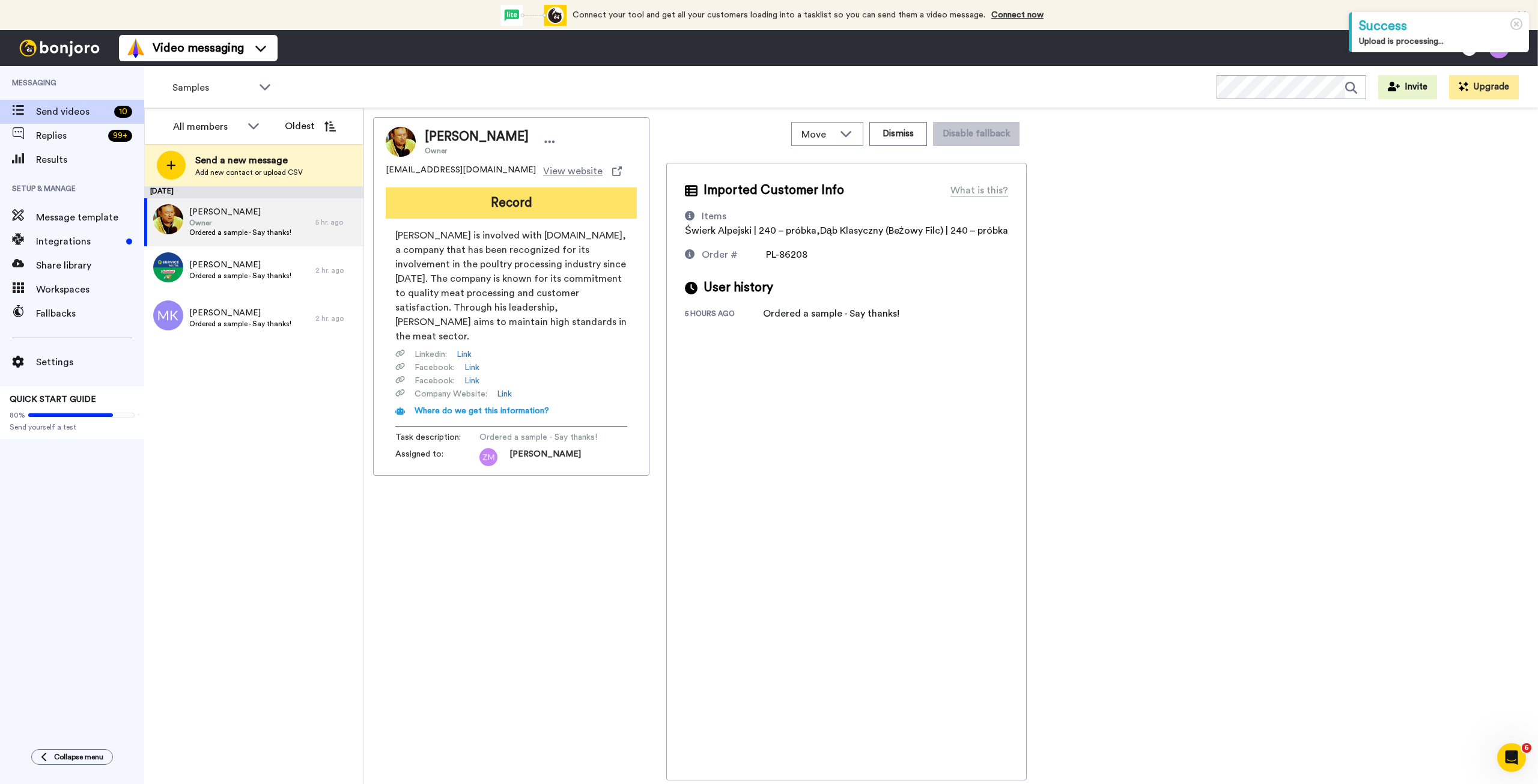
click at [535, 214] on button "Record" at bounding box center [511, 204] width 251 height 32
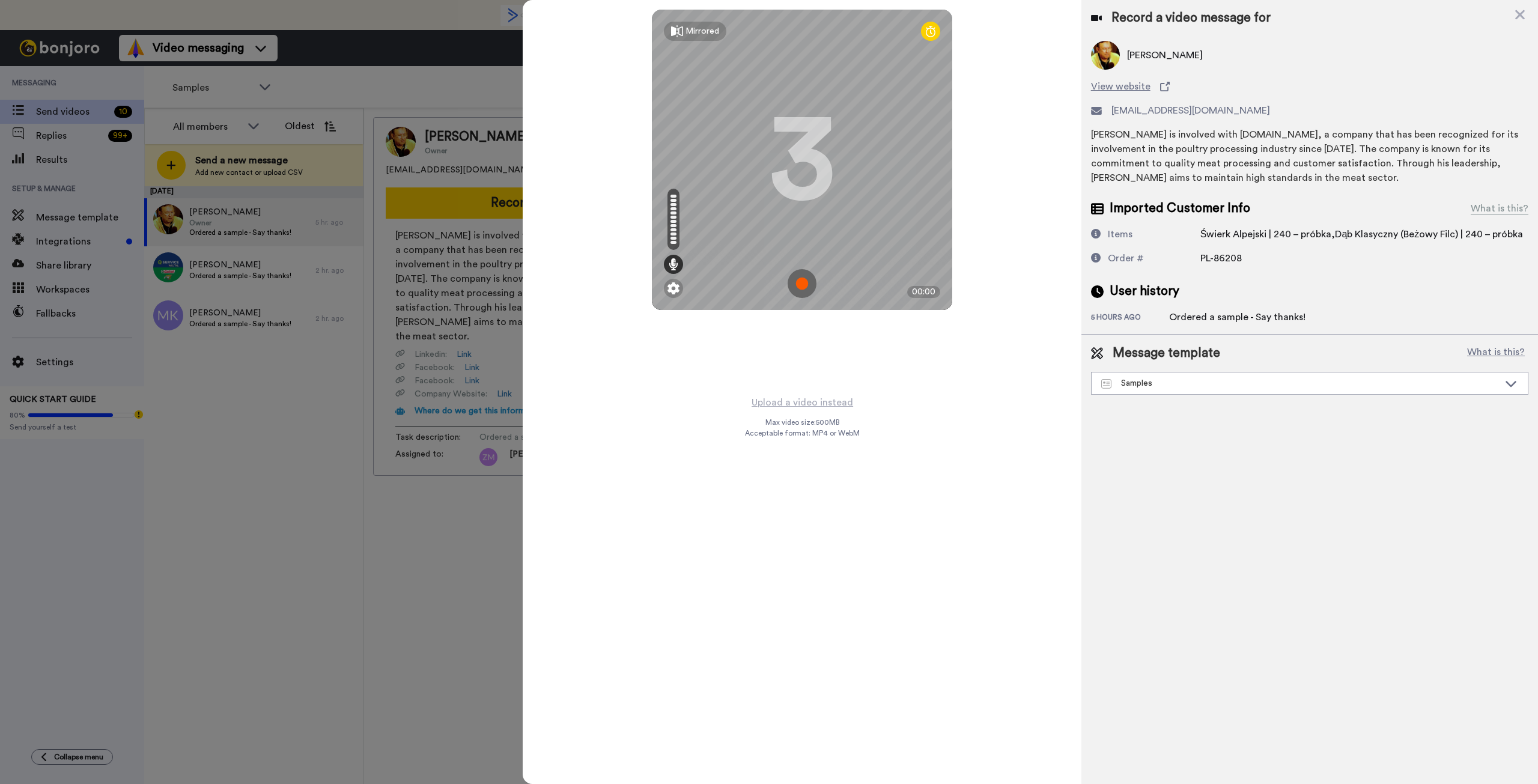
click at [805, 281] on img at bounding box center [802, 284] width 29 height 29
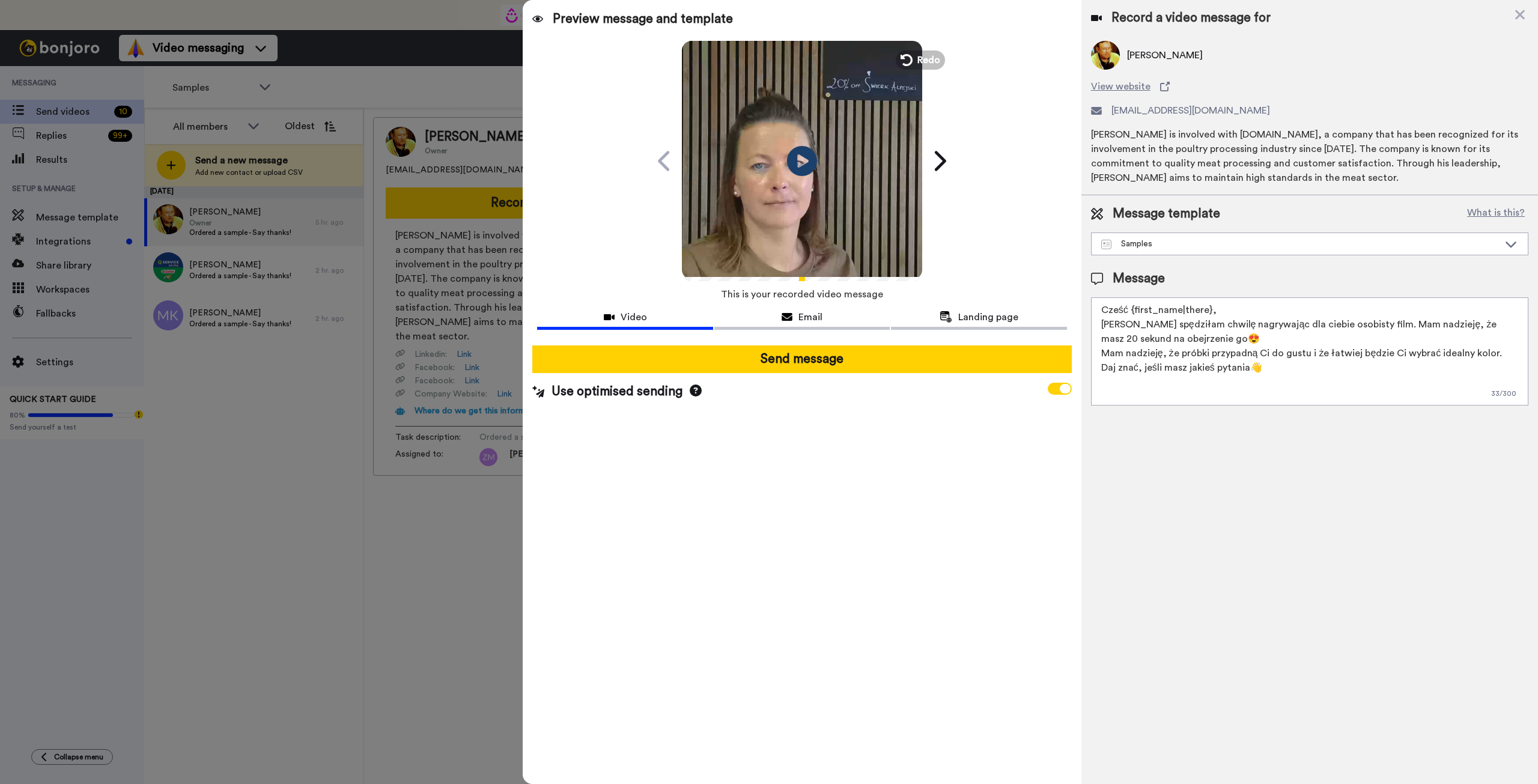
drag, startPoint x: 899, startPoint y: 364, endPoint x: 870, endPoint y: 344, distance: 35.2
click at [899, 364] on button "Send message" at bounding box center [802, 359] width 539 height 28
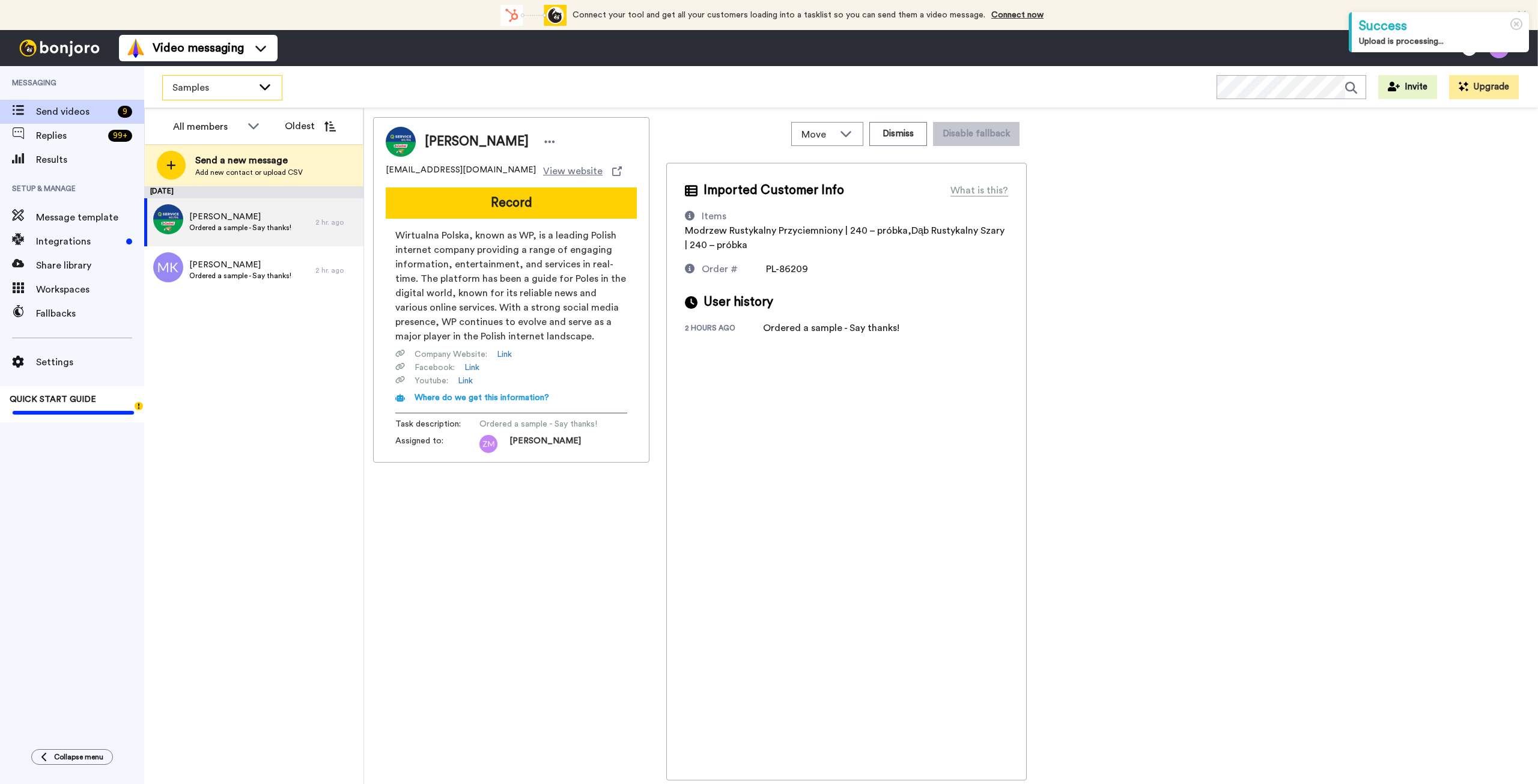
click at [261, 91] on icon at bounding box center [265, 86] width 14 height 12
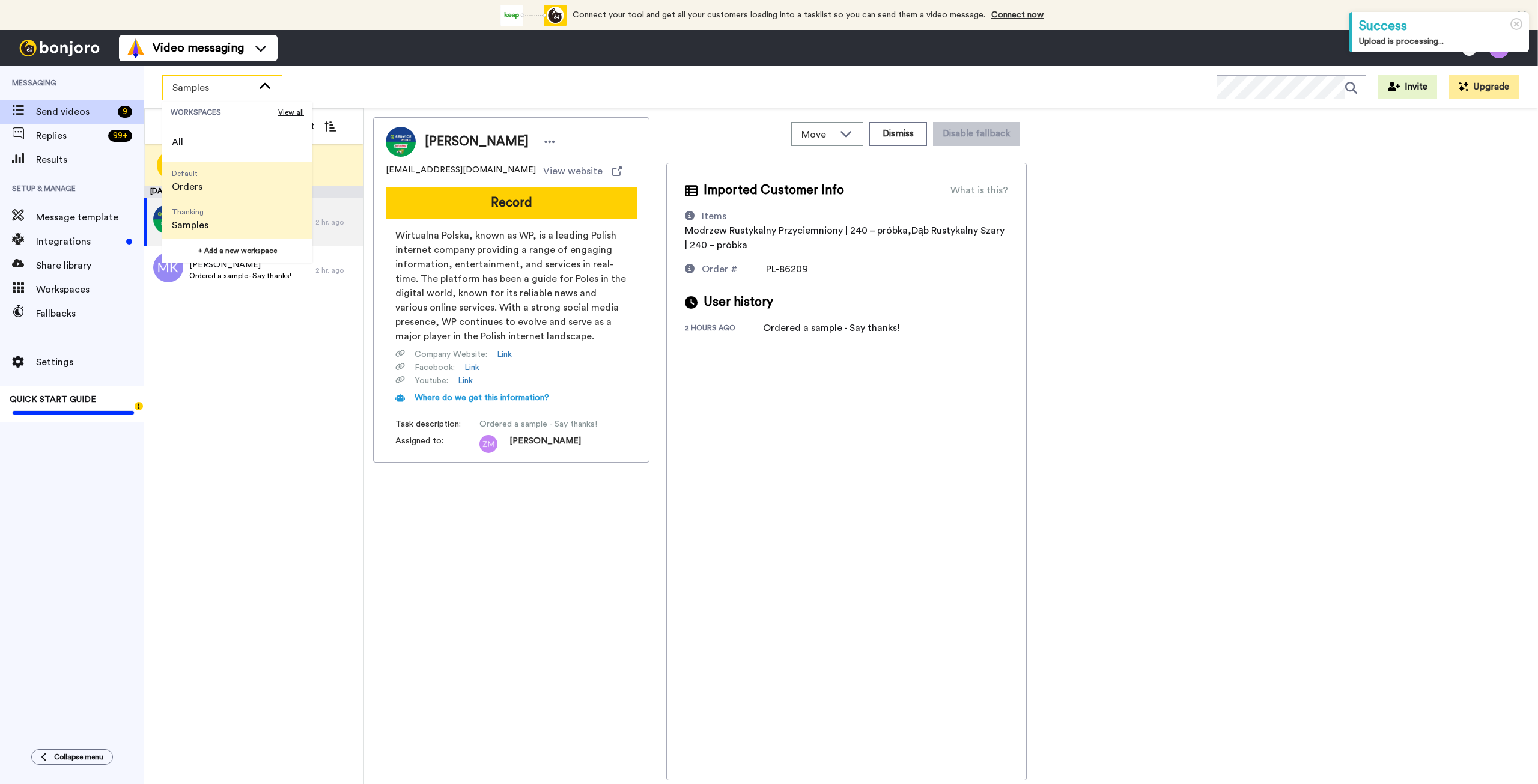
click at [213, 182] on li "Default Orders" at bounding box center [237, 181] width 151 height 39
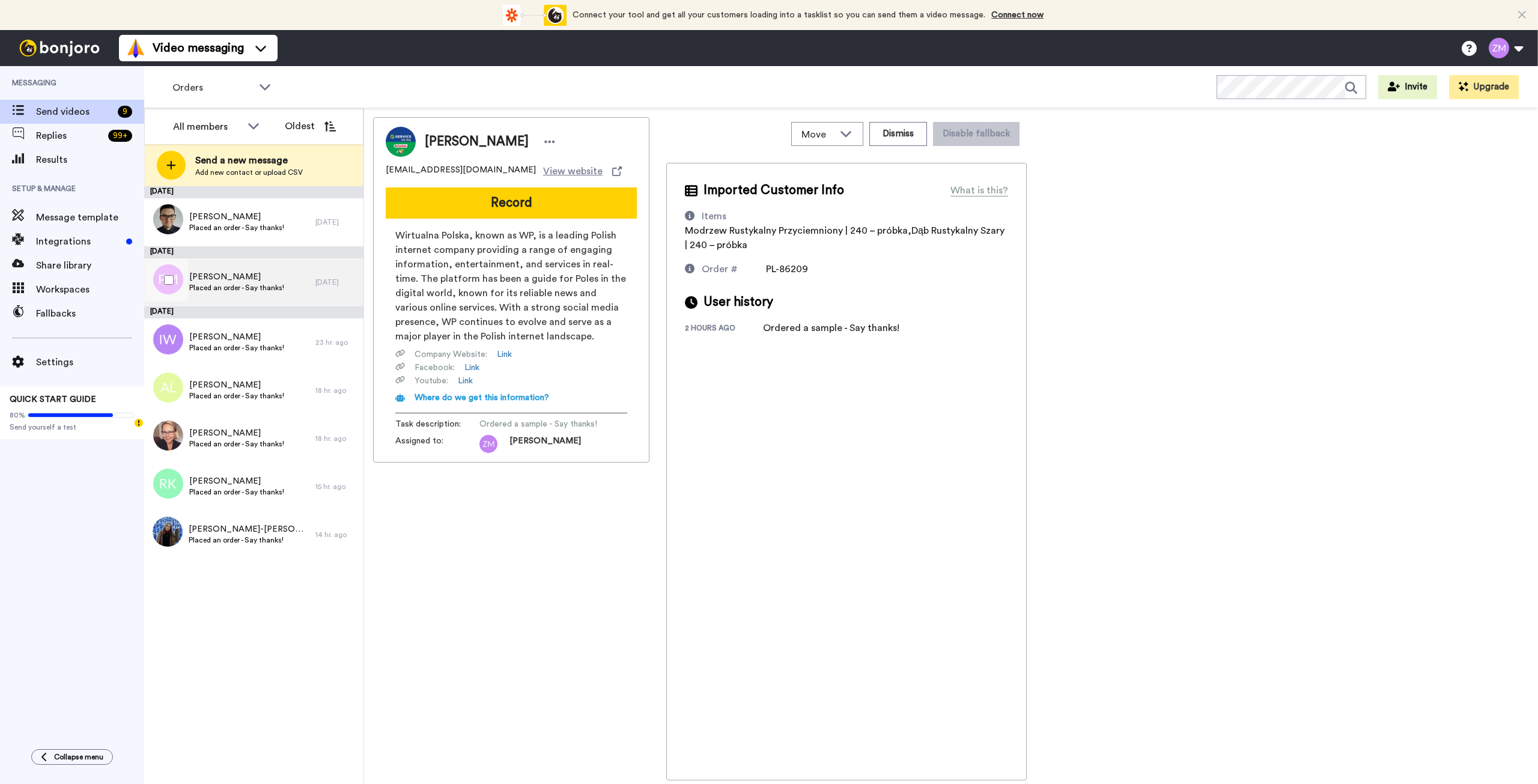
click at [282, 282] on span "[PERSON_NAME]" at bounding box center [237, 277] width 95 height 12
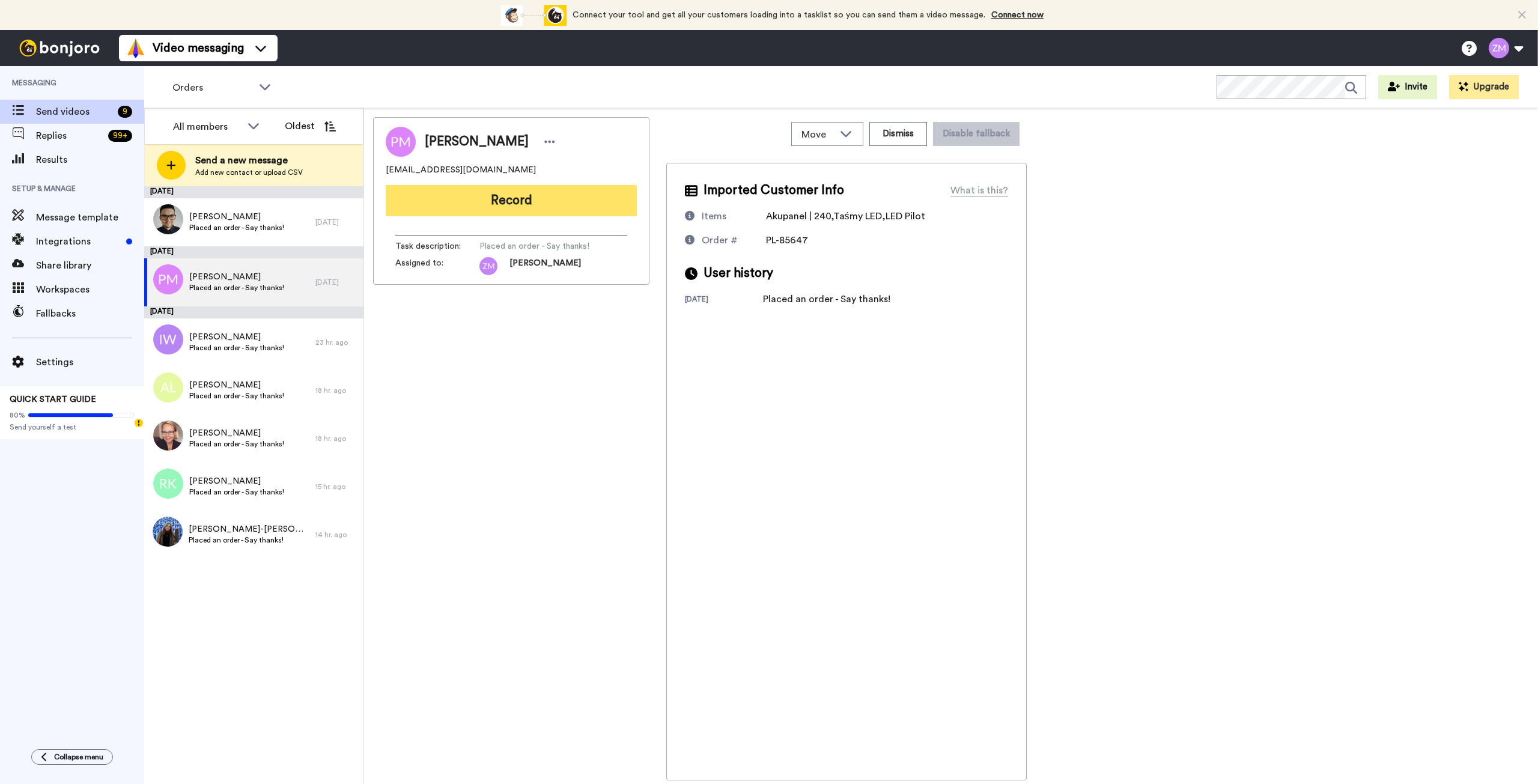
click at [522, 204] on button "Record" at bounding box center [511, 201] width 251 height 32
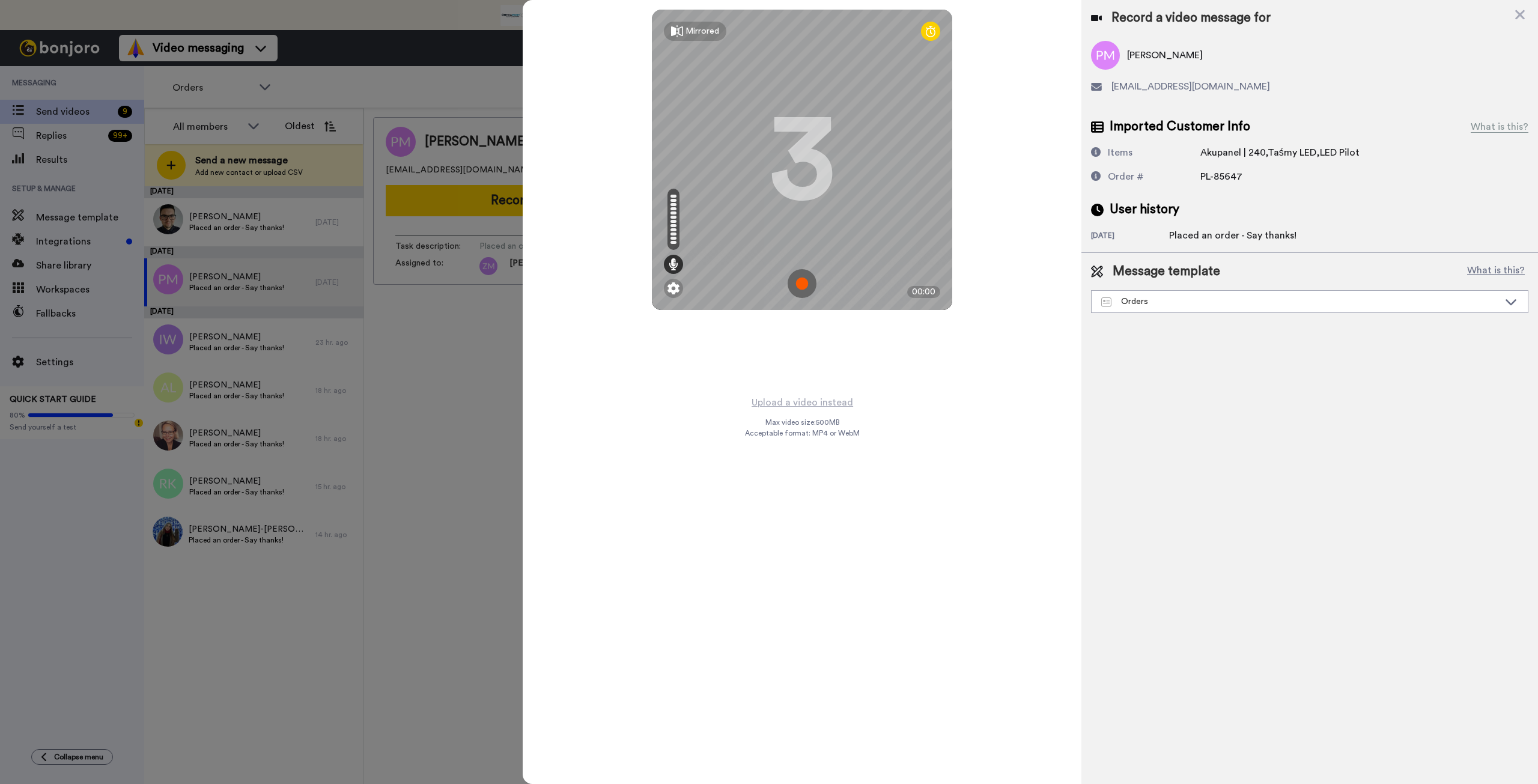
click at [801, 282] on img at bounding box center [802, 284] width 29 height 29
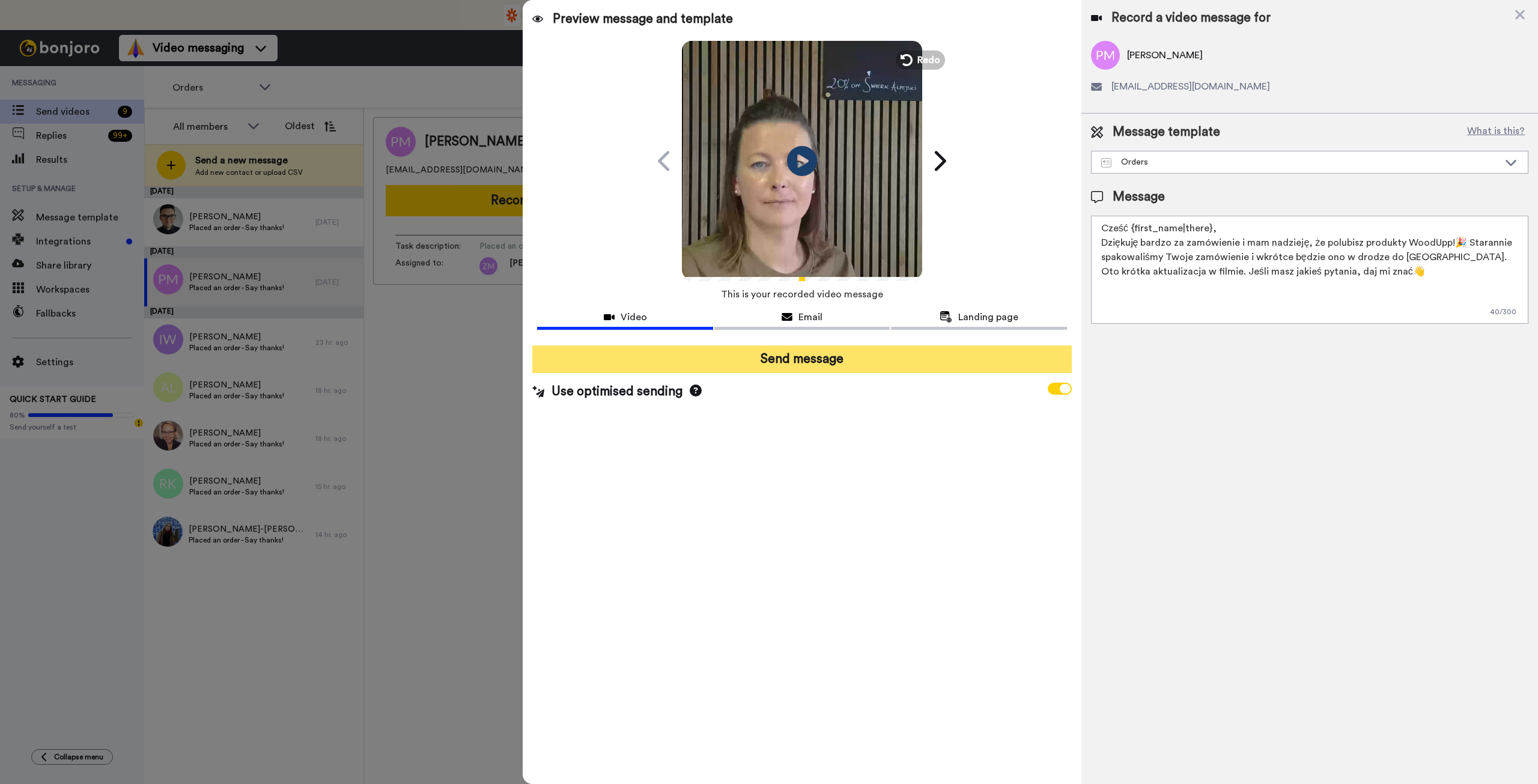
click at [864, 360] on button "Send message" at bounding box center [802, 359] width 539 height 28
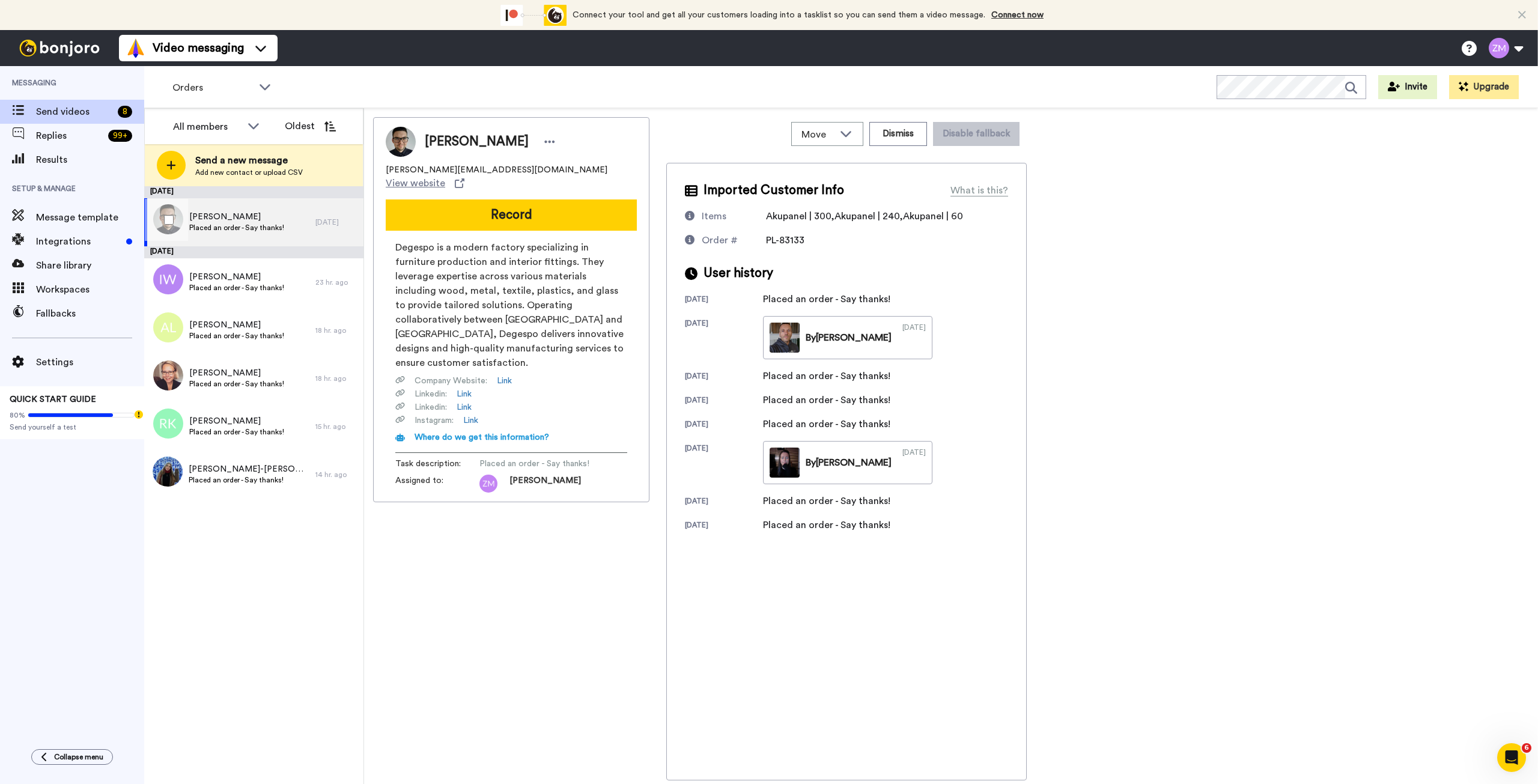
click at [305, 229] on div "[PERSON_NAME] Placed an order - Say thanks!" at bounding box center [229, 222] width 171 height 48
click at [907, 133] on button "Dismiss" at bounding box center [898, 134] width 57 height 24
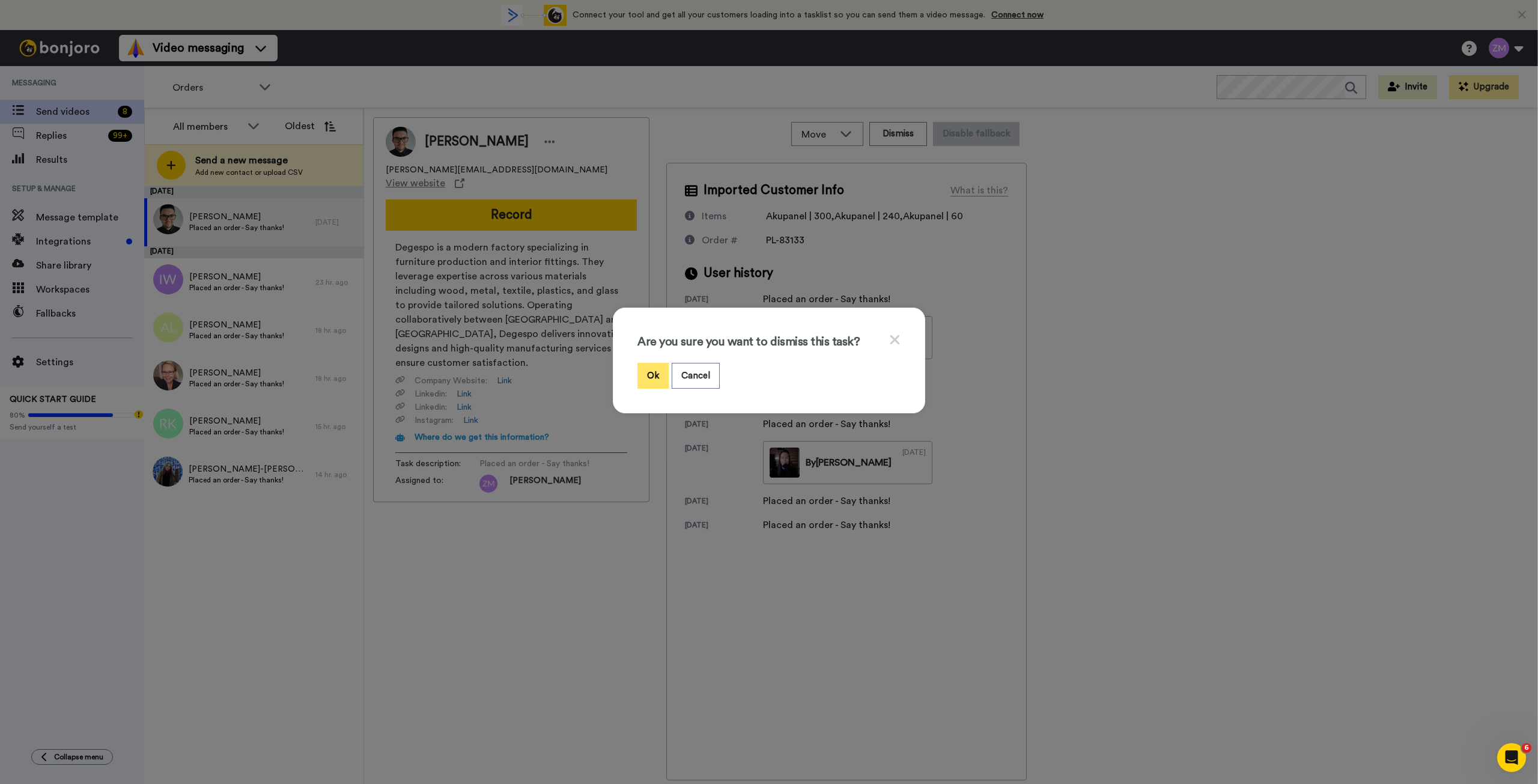
click at [641, 374] on button "Ok" at bounding box center [653, 376] width 32 height 26
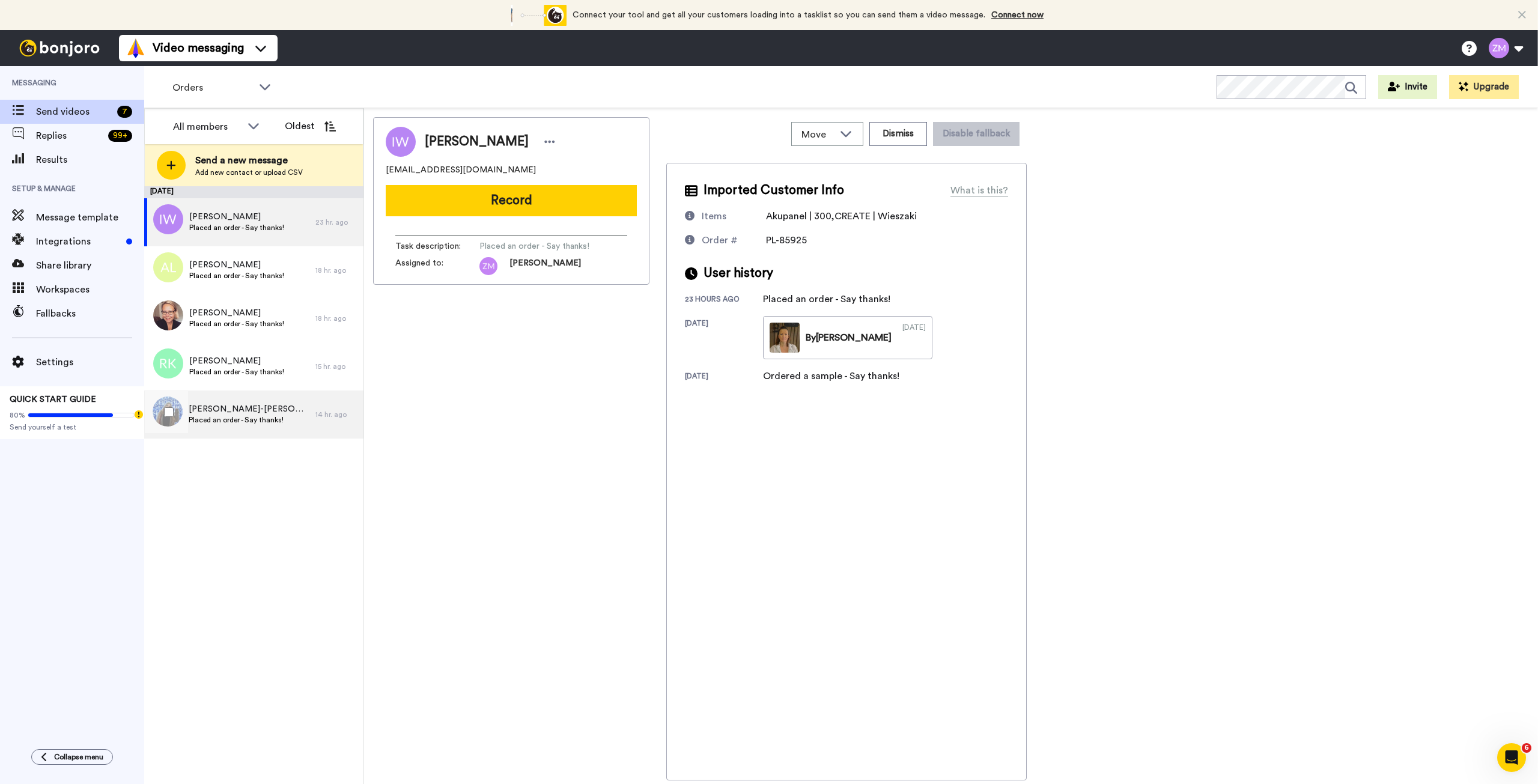
click at [244, 417] on span "Placed an order - Say thanks!" at bounding box center [249, 419] width 120 height 9
